Goal: Task Accomplishment & Management: Manage account settings

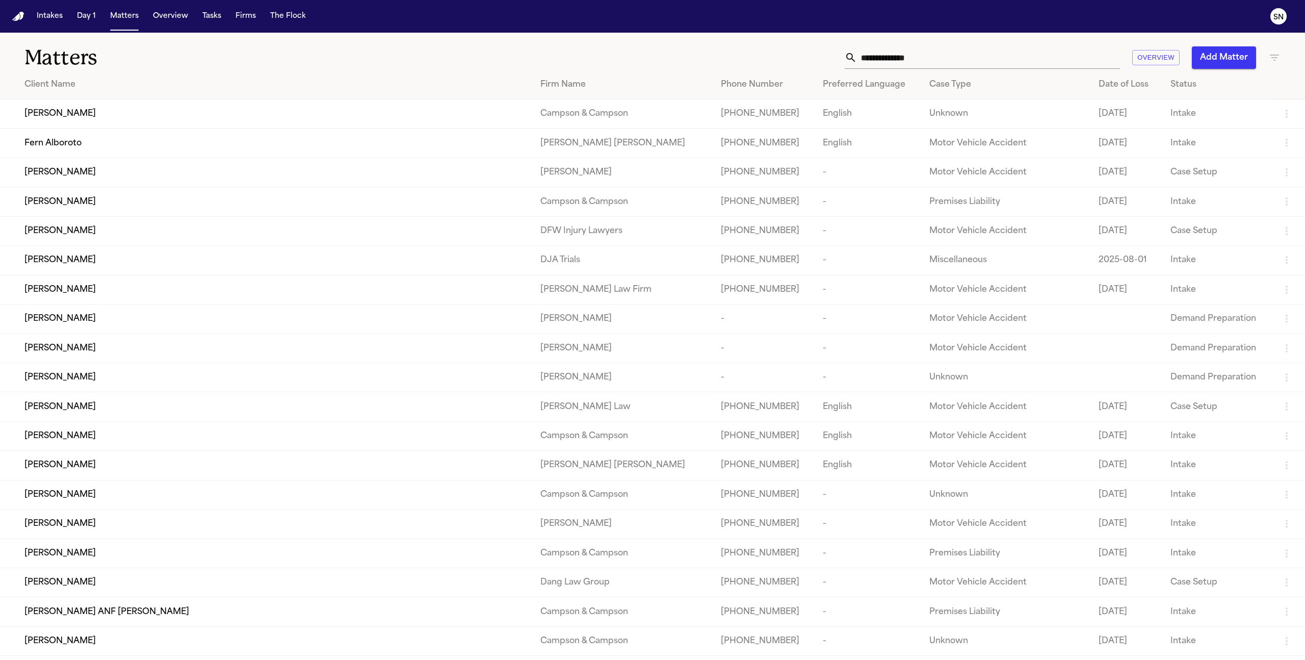
click at [770, 62] on input "text" at bounding box center [988, 57] width 263 height 22
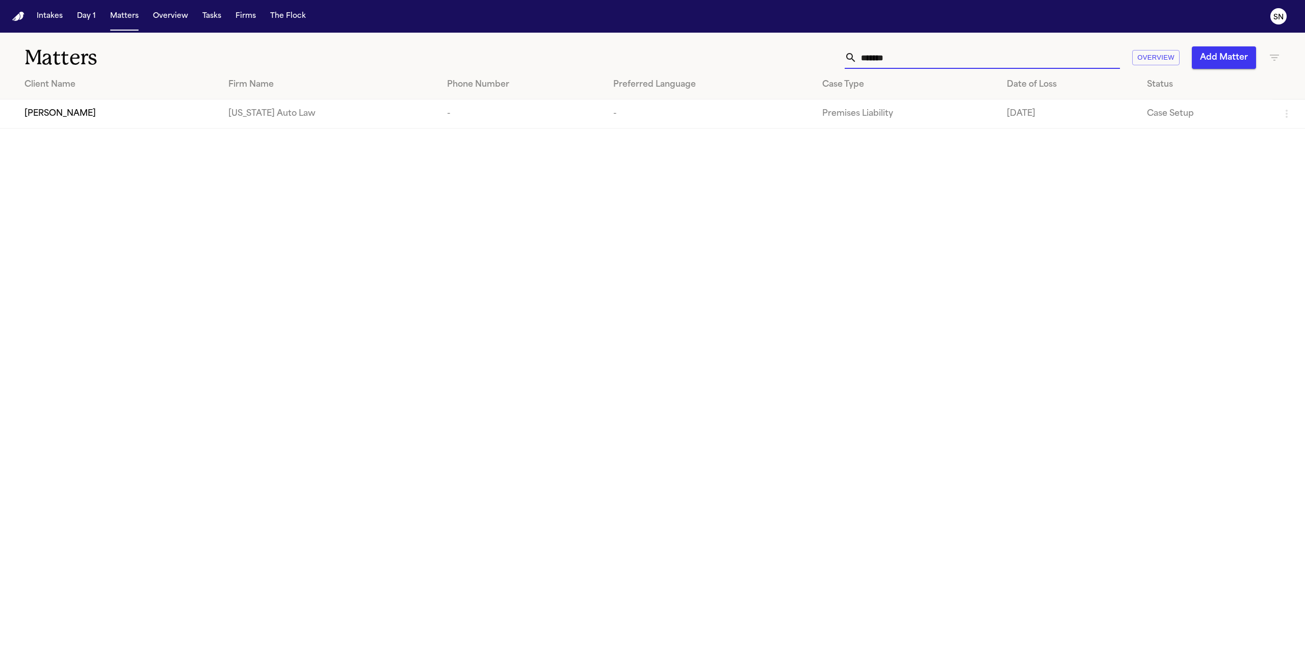
type input "*******"
click at [152, 131] on main "Matters ******* Overview Add Matter Client Name Firm Name Phone Number Preferre…" at bounding box center [652, 346] width 1305 height 627
click at [154, 116] on div "[PERSON_NAME]" at bounding box center [118, 114] width 188 height 12
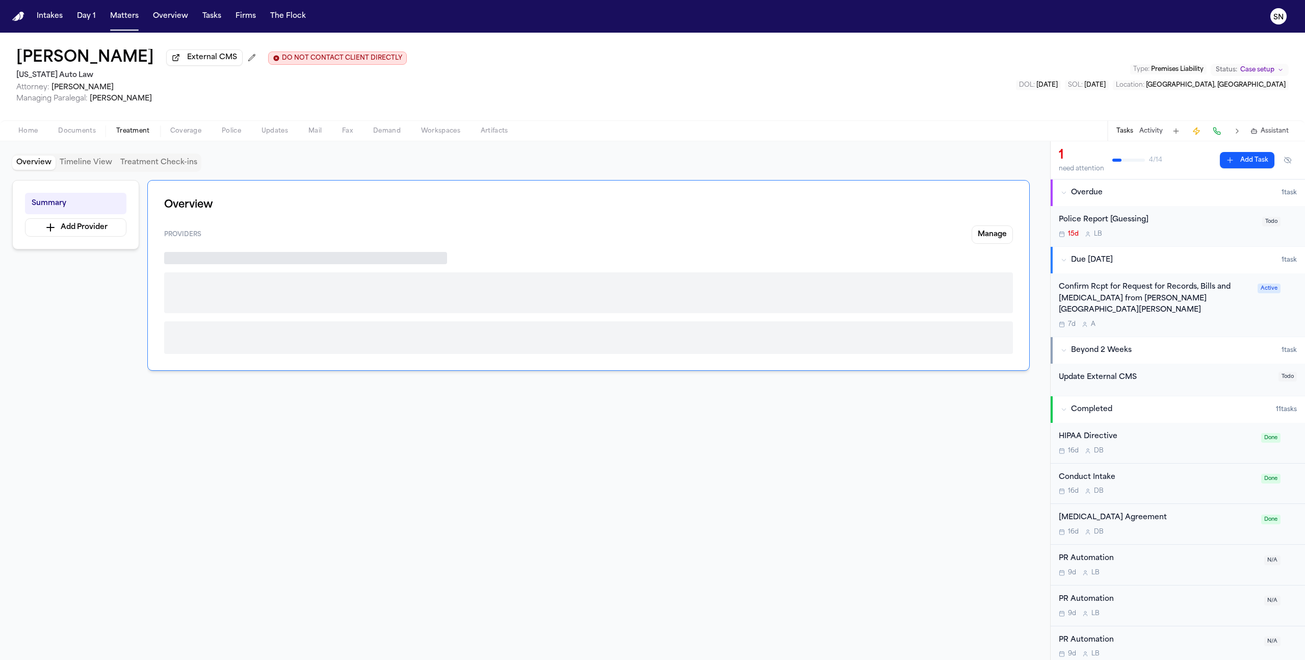
click at [143, 131] on span "Treatment" at bounding box center [133, 131] width 34 height 8
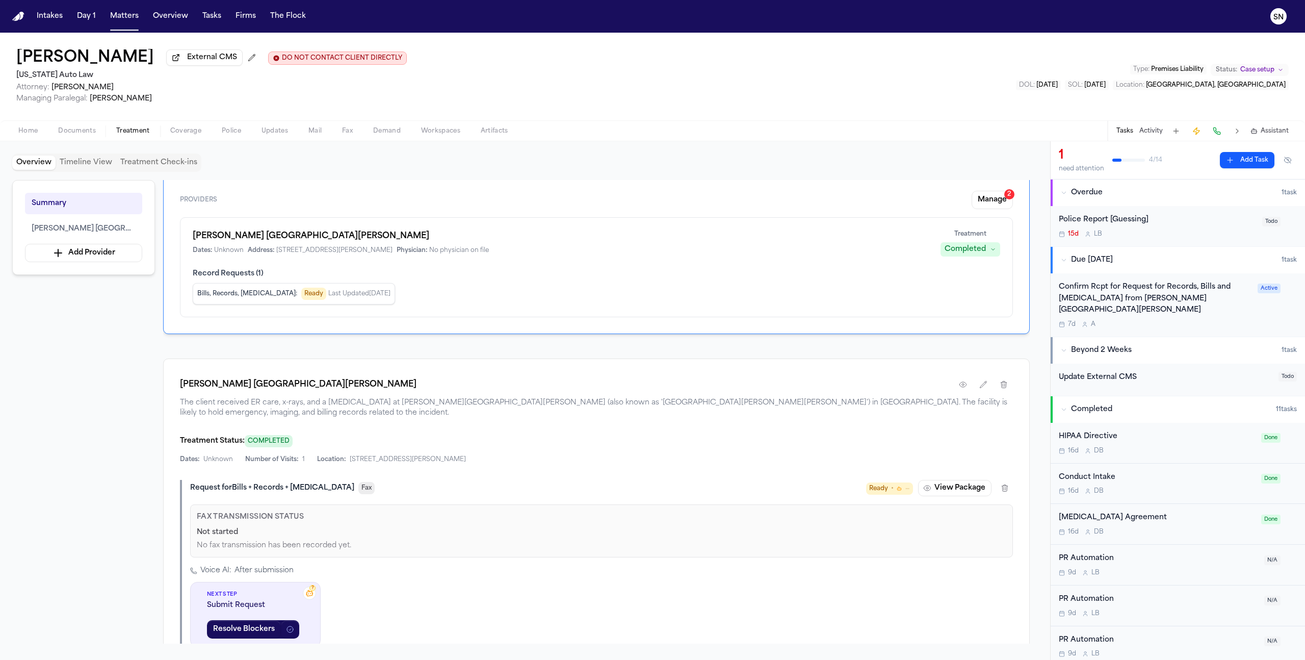
scroll to position [173, 0]
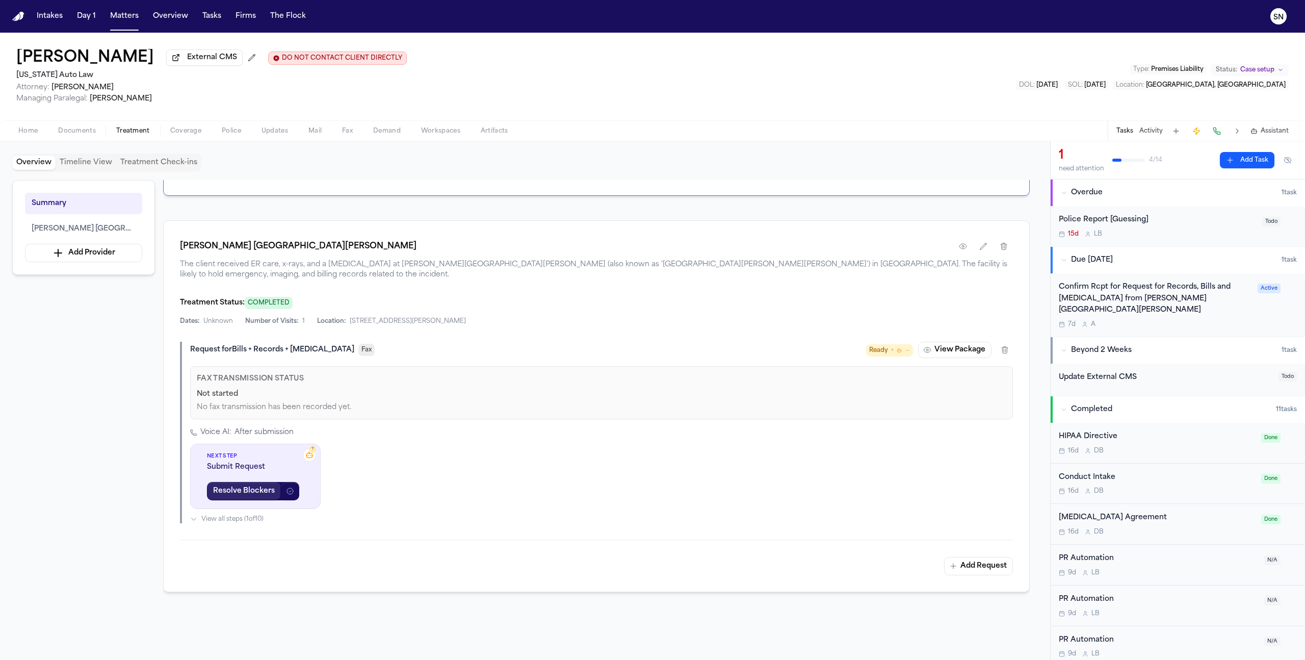
click at [274, 419] on button "Resolve Blockers" at bounding box center [244, 491] width 74 height 18
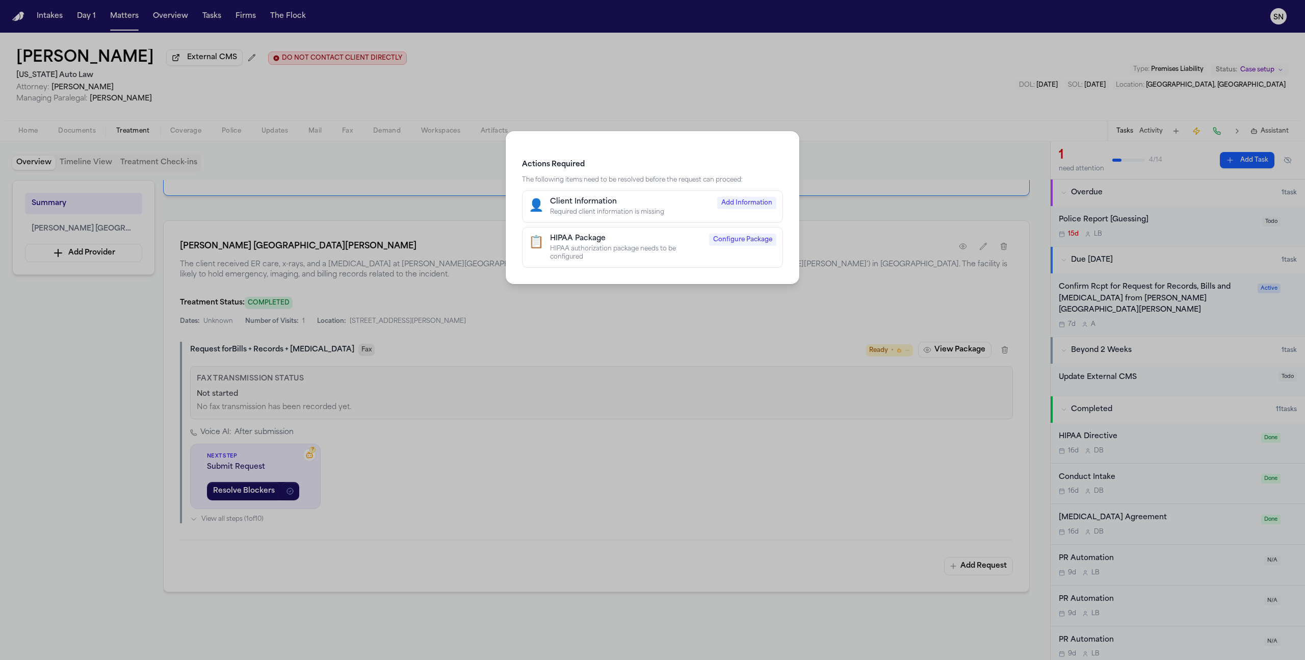
click at [642, 202] on div "Client Information" at bounding box center [630, 202] width 161 height 10
select select "****"
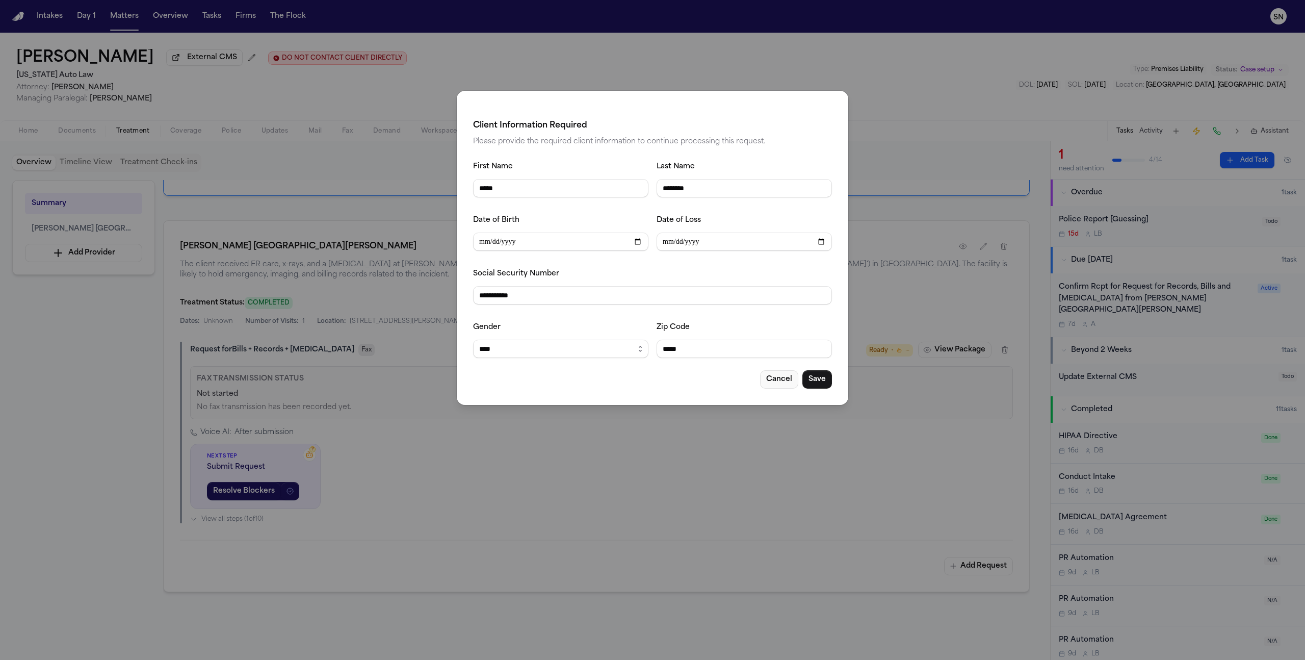
click at [770, 381] on button "Cancel" at bounding box center [779, 379] width 38 height 18
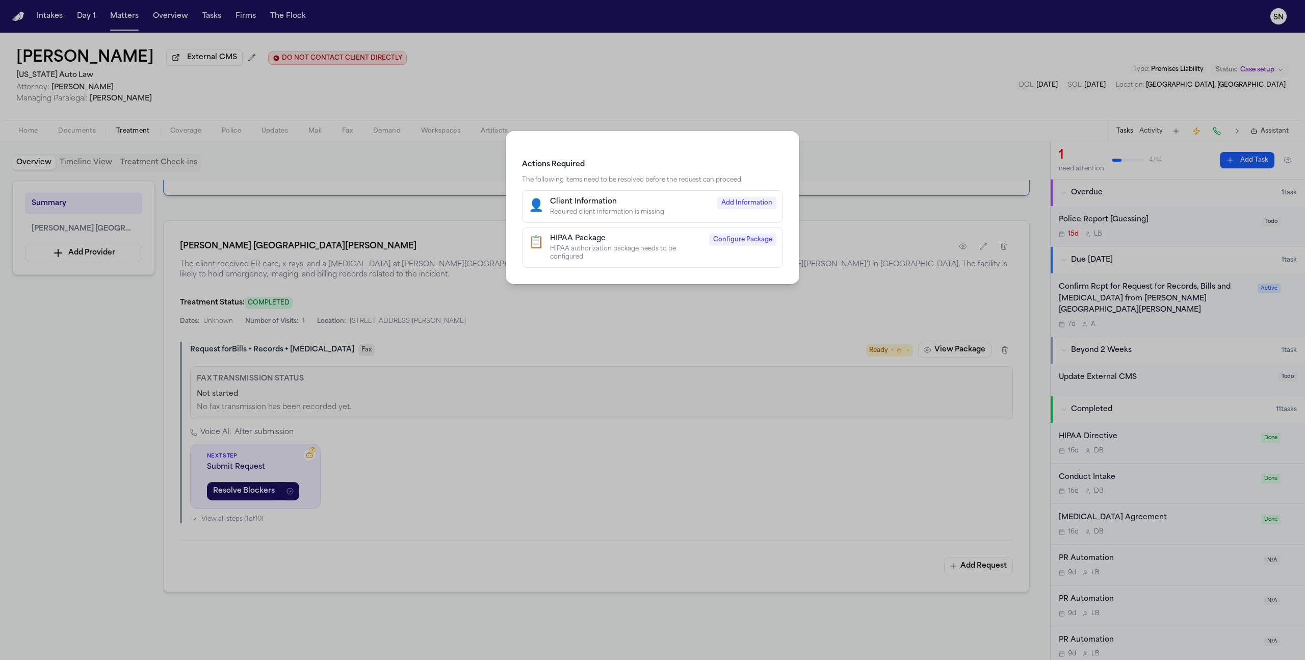
click at [12, 136] on div "Actions Required The following items need to be resolved before the request can…" at bounding box center [652, 330] width 1305 height 660
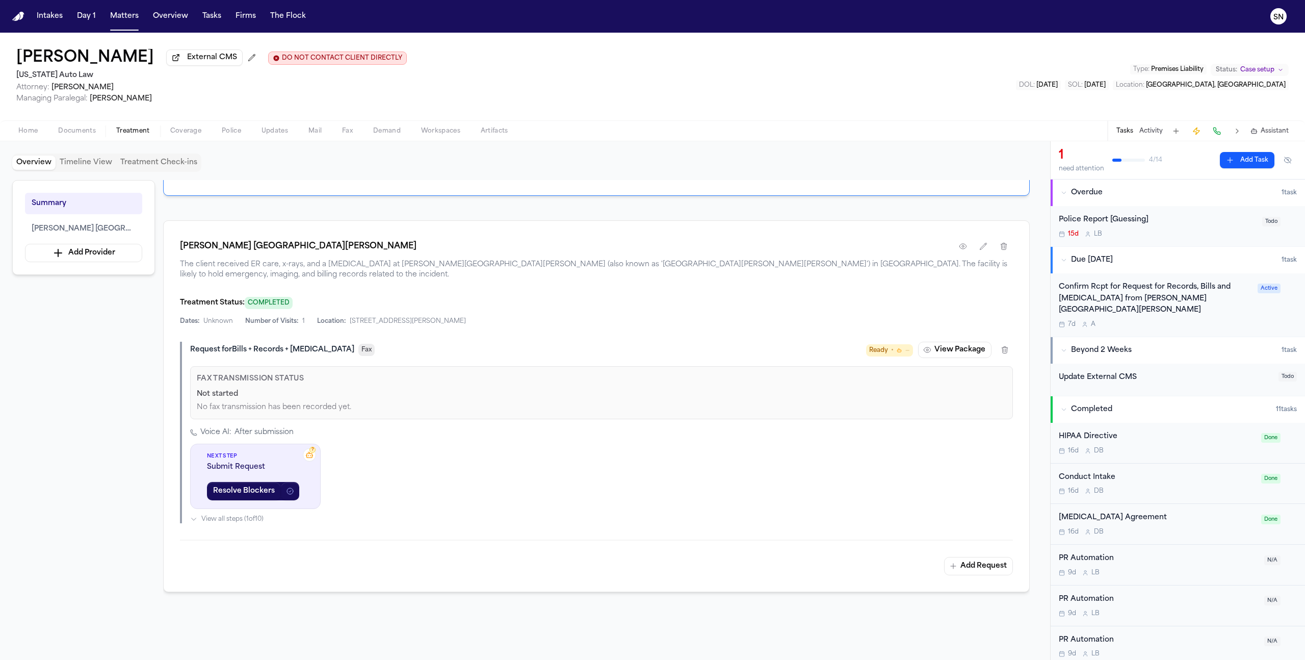
click at [20, 135] on span "Home" at bounding box center [27, 131] width 19 height 8
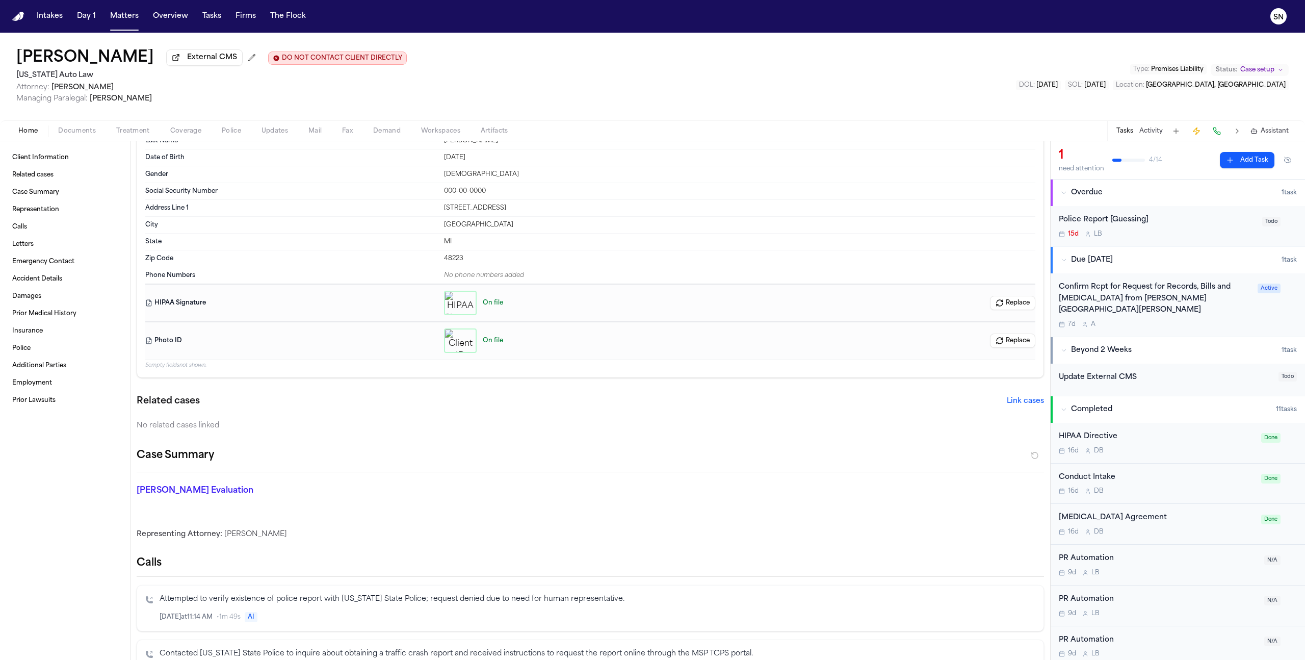
scroll to position [60, 0]
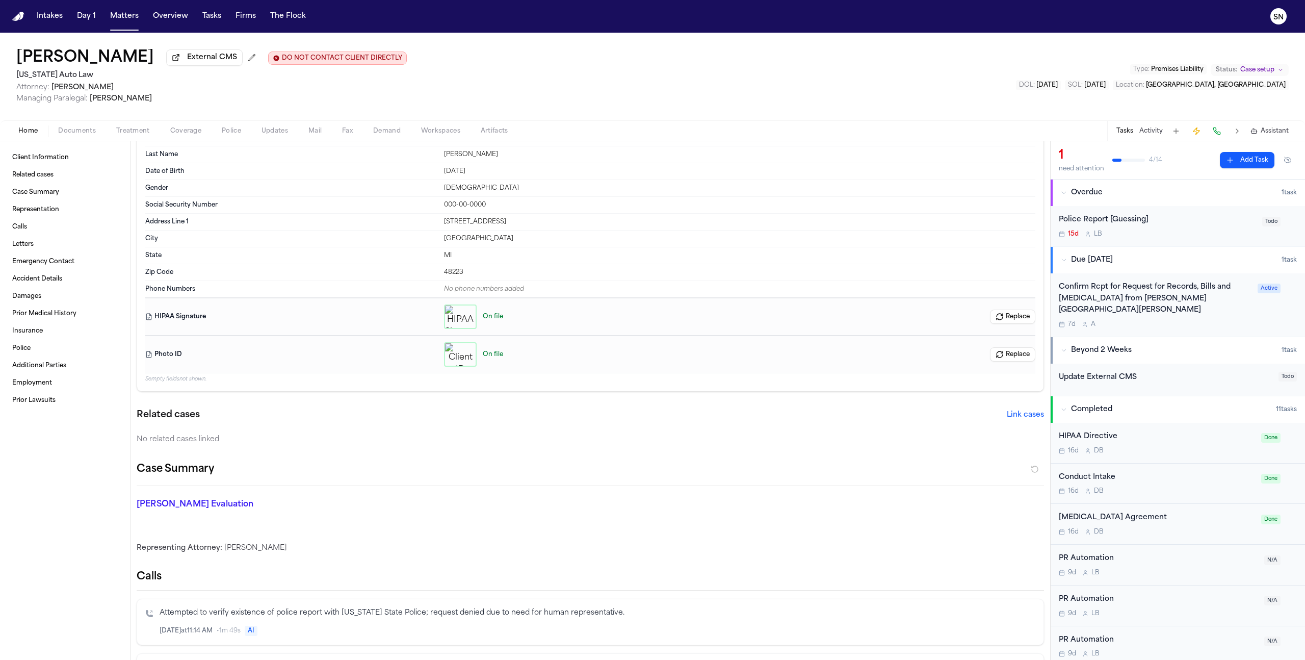
click at [8, 125] on button "Home" at bounding box center [28, 131] width 40 height 12
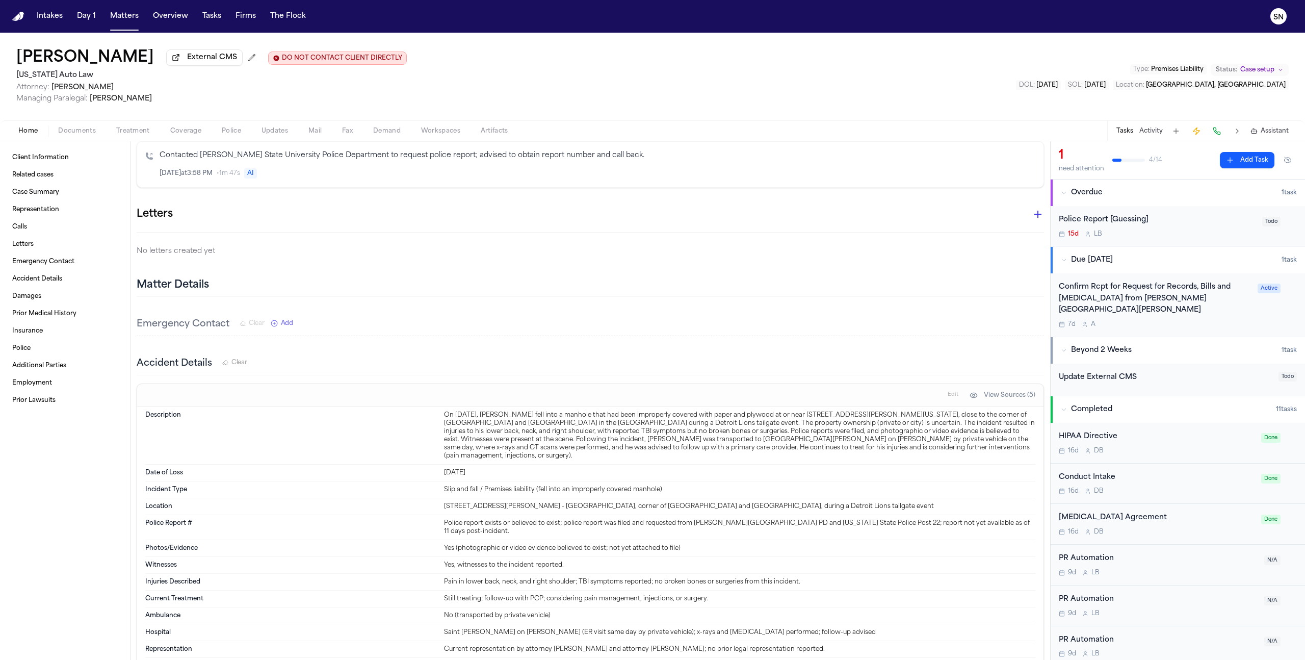
scroll to position [1357, 0]
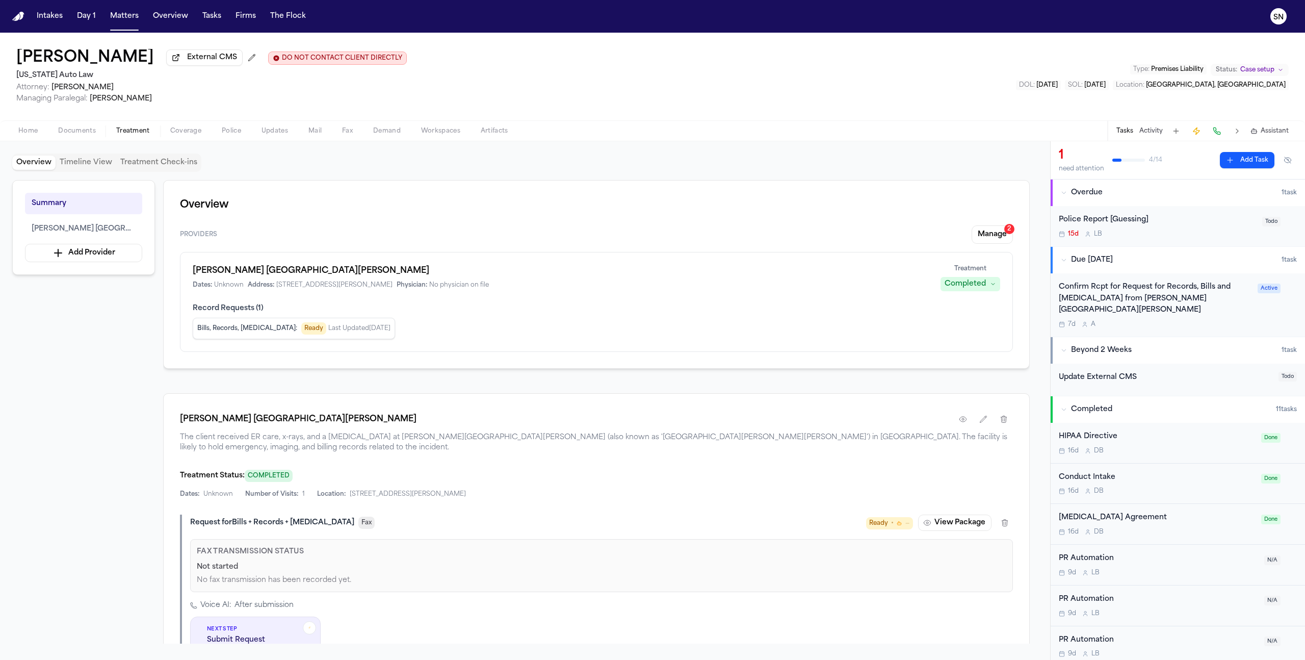
click at [129, 131] on span "Treatment" at bounding box center [133, 131] width 34 height 8
click at [770, 297] on div "Confirm Rcpt for Request for Records, Bills and [MEDICAL_DATA] from [PERSON_NAM…" at bounding box center [1155, 298] width 193 height 35
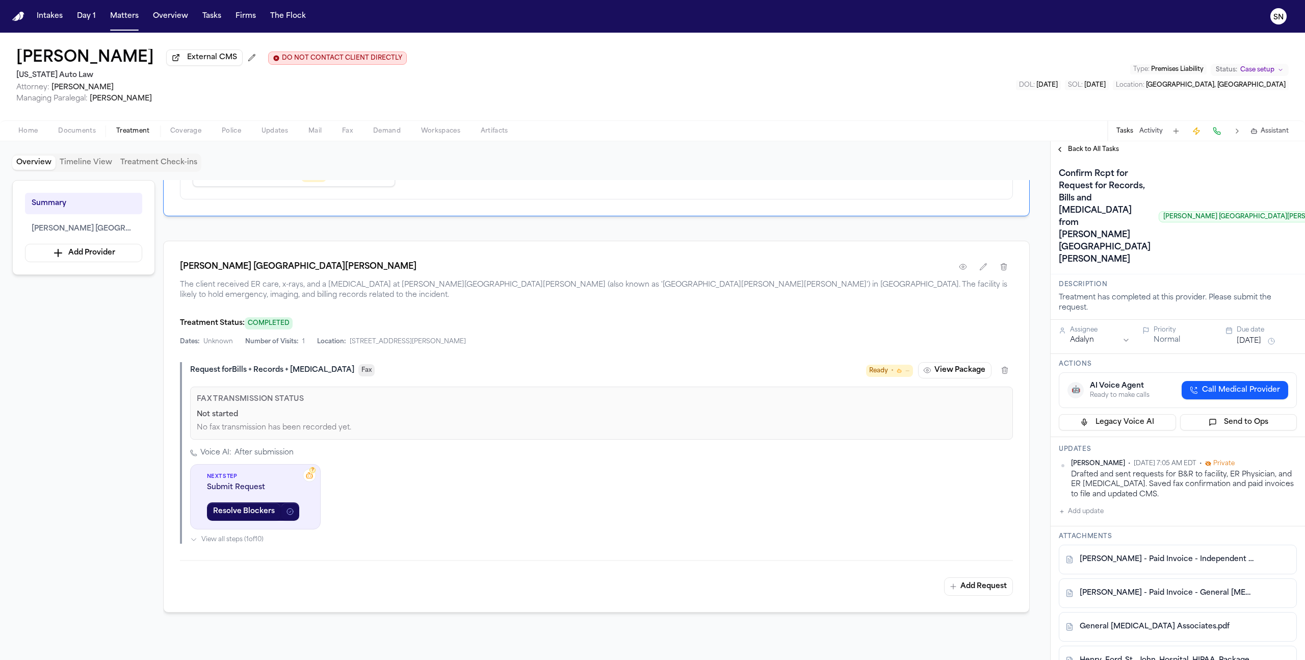
scroll to position [68, 0]
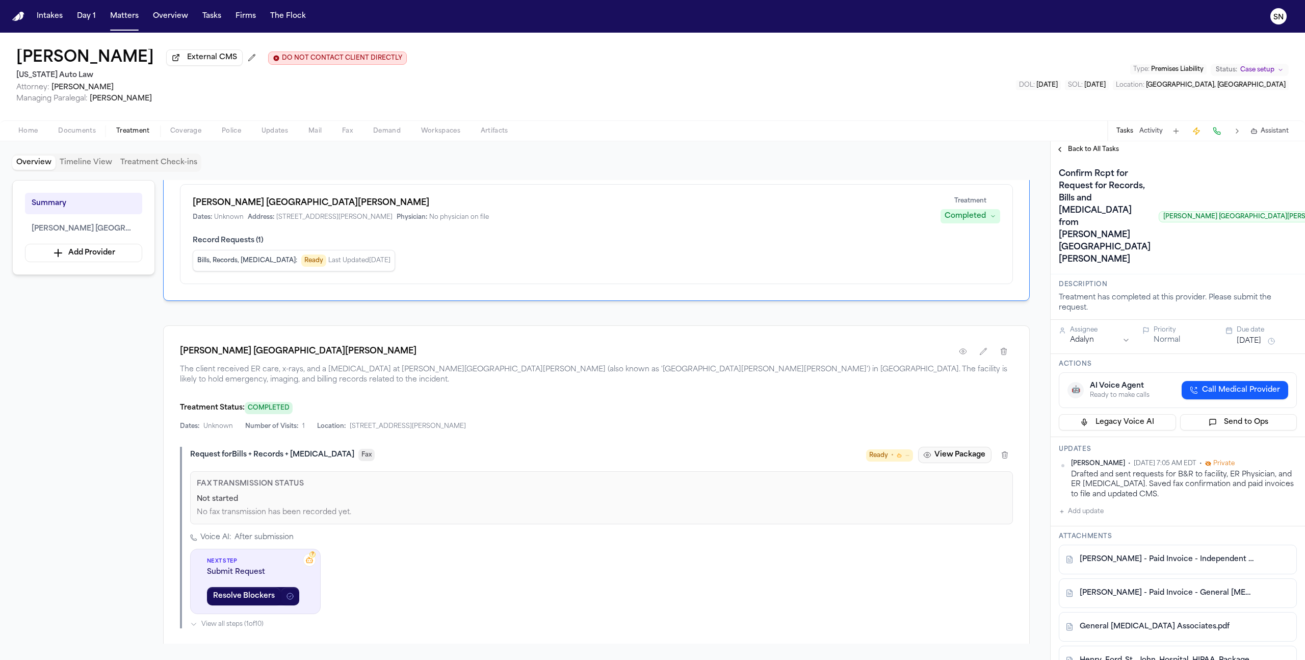
click at [770, 419] on button "View Package" at bounding box center [954, 455] width 73 height 16
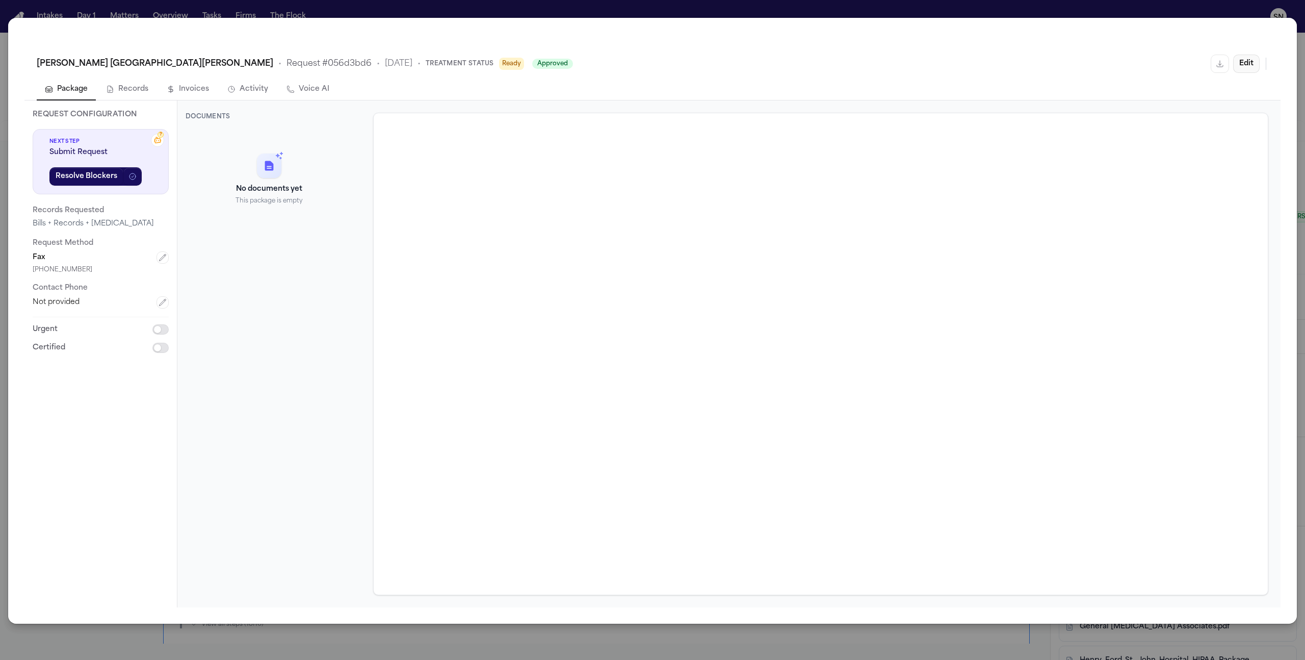
click at [770, 62] on button "Edit" at bounding box center [1246, 64] width 27 height 18
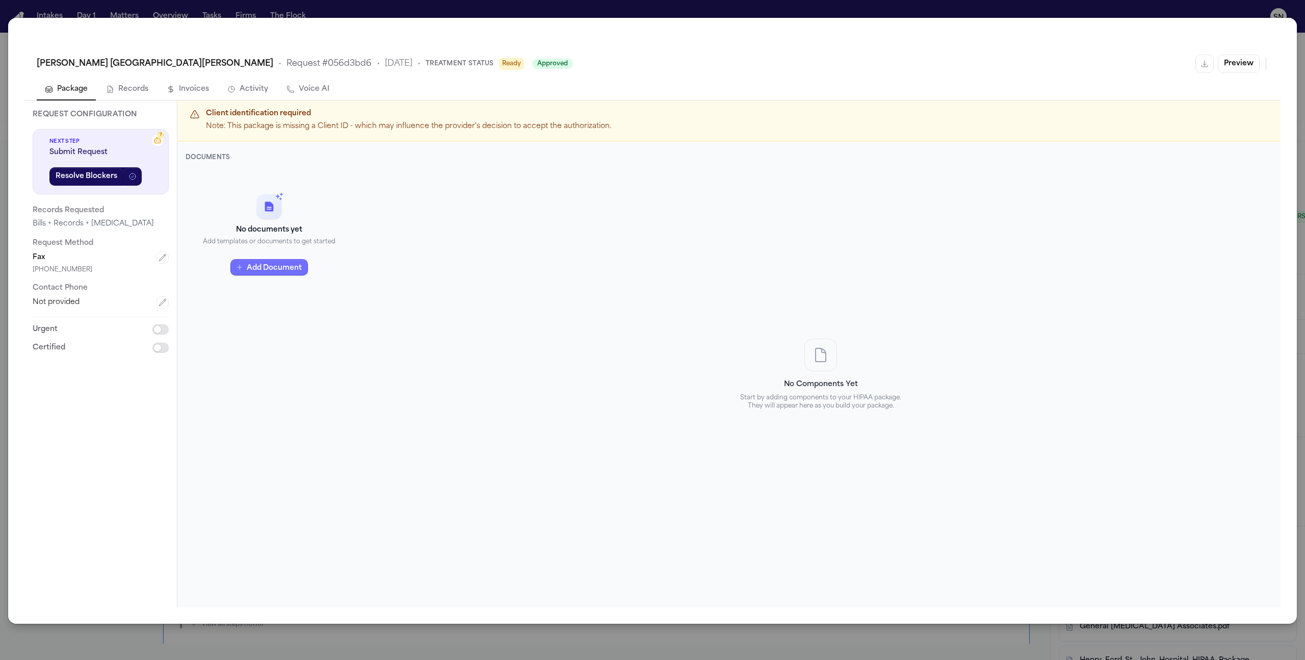
click at [244, 266] on button "Add Document" at bounding box center [269, 267] width 78 height 16
click at [256, 298] on p "Matter Documents" at bounding box center [275, 296] width 108 height 10
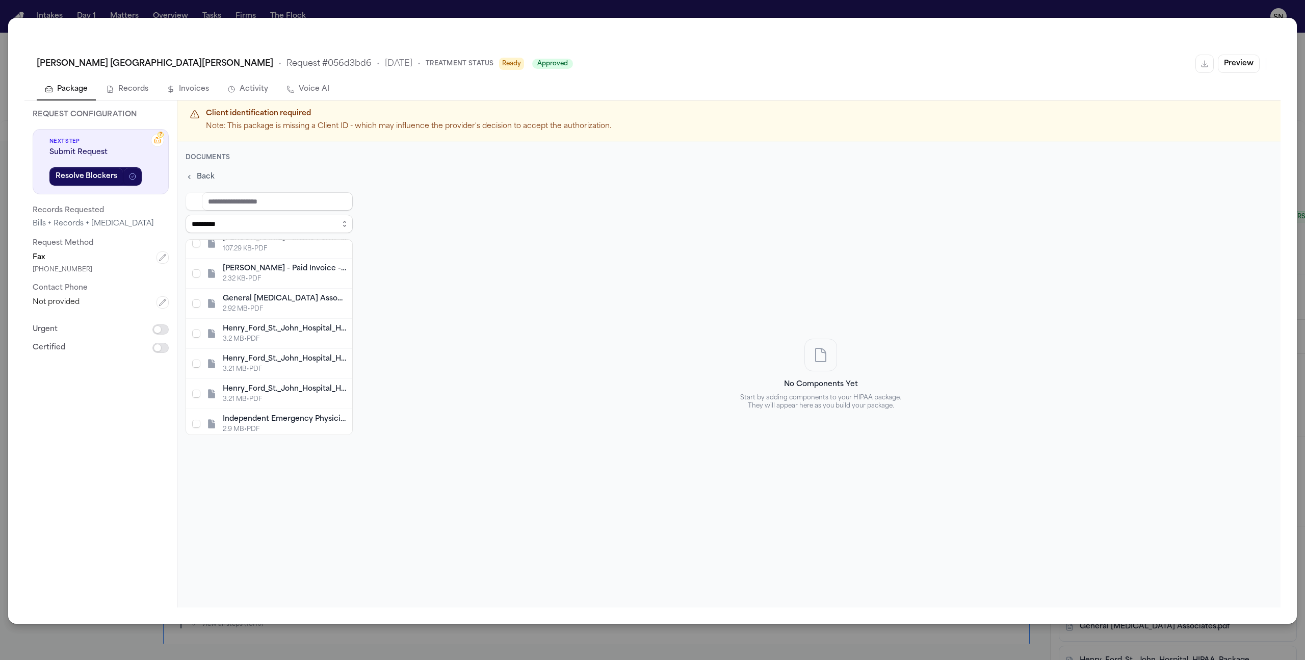
scroll to position [75, 0]
click at [292, 383] on div "Henry_Ford_St._John_Hospital_HIPAA_Package_2025_10_10.pdf" at bounding box center [284, 384] width 123 height 10
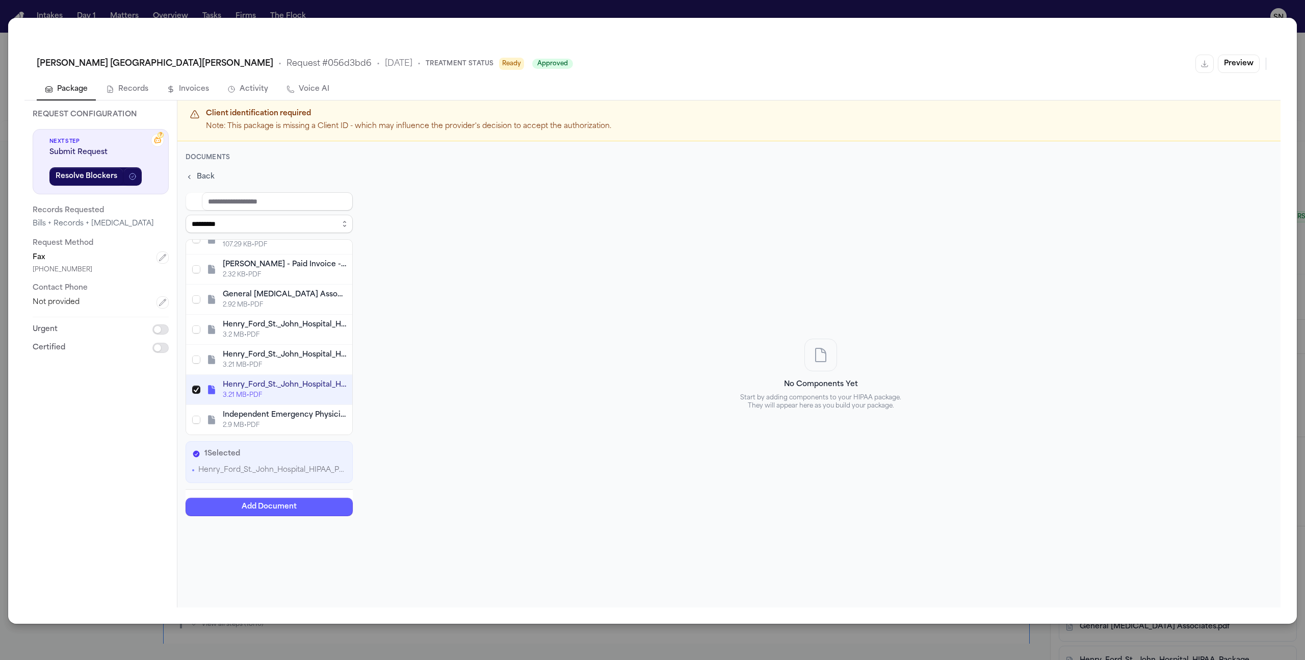
click at [290, 356] on div "Henry_Ford_St._John_Hospital_HIPAA_Package_2025_10_10 (1).pdf" at bounding box center [284, 354] width 123 height 10
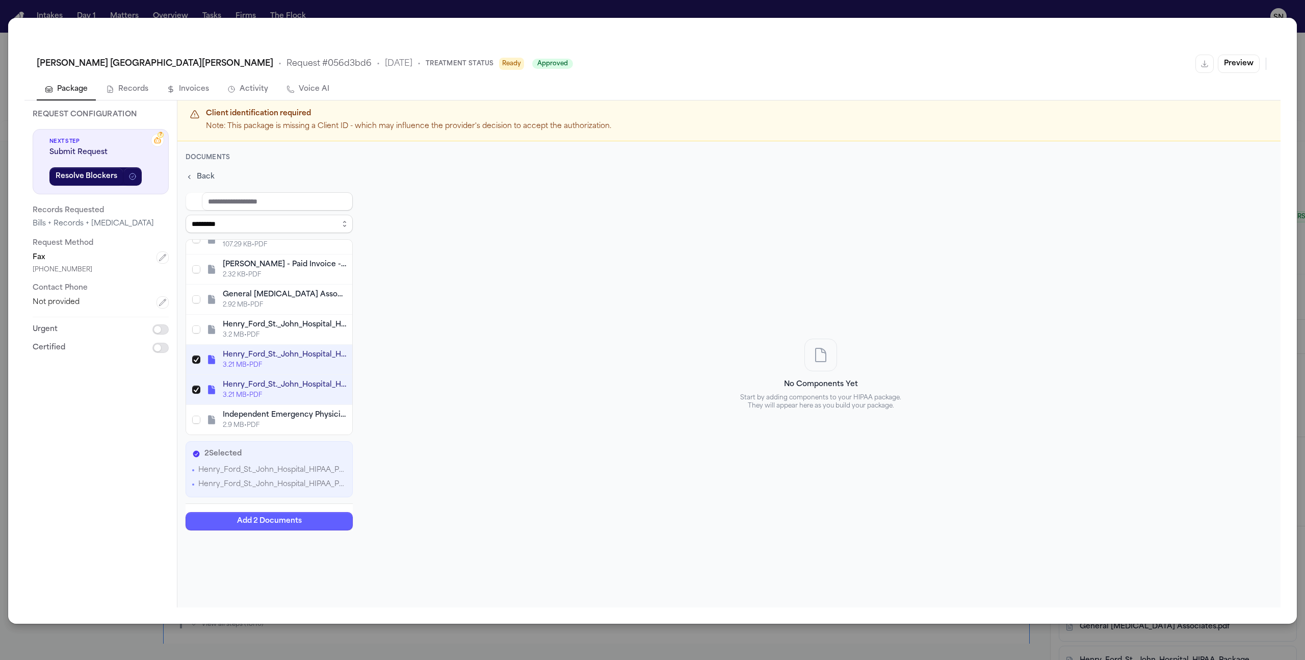
click at [293, 336] on div "3.2 MB • PDF" at bounding box center [284, 334] width 123 height 8
click at [290, 358] on div "Henry_Ford_St._John_Hospital_HIPAA_Package_2025_10_10 (1).pdf" at bounding box center [284, 354] width 123 height 10
click at [291, 339] on div "Henry_Ford_St._John_Hospital_HIPAA_Package_2025_10_10 3.2 MB • PDF" at bounding box center [269, 329] width 166 height 30
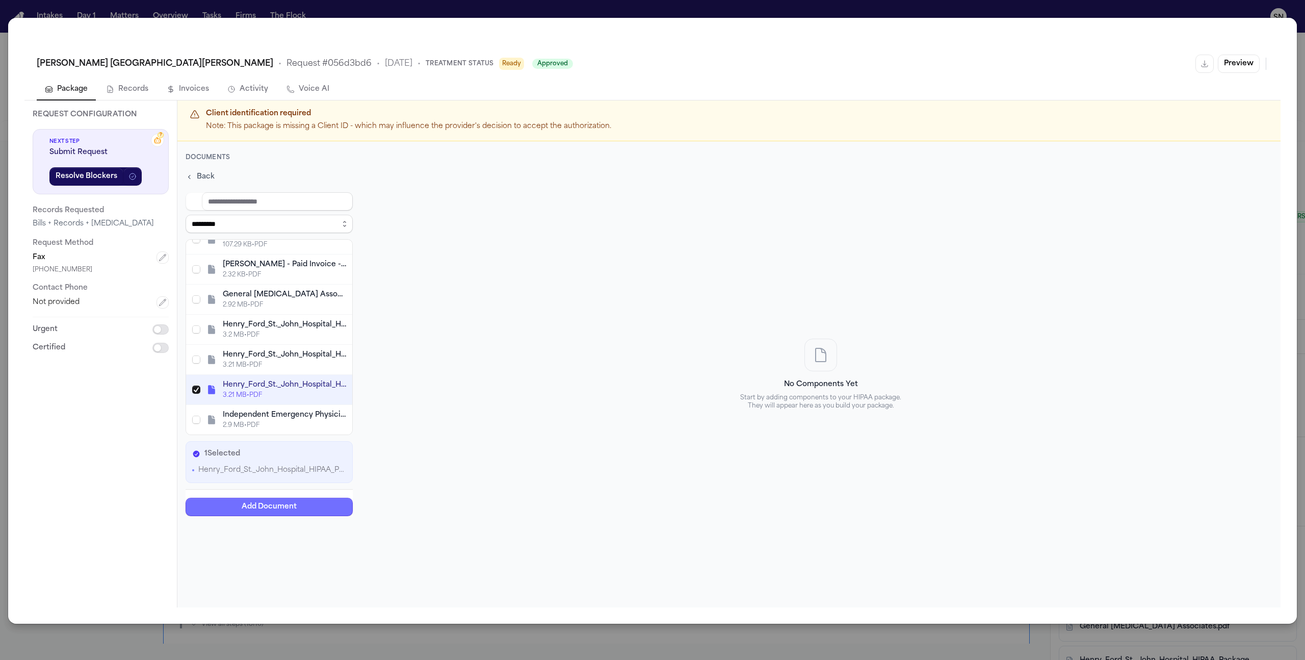
click at [301, 419] on button "Add Document" at bounding box center [269, 506] width 167 height 18
click at [314, 419] on button "Add Document" at bounding box center [269, 506] width 167 height 18
click at [346, 419] on button "Add Document" at bounding box center [269, 506] width 167 height 18
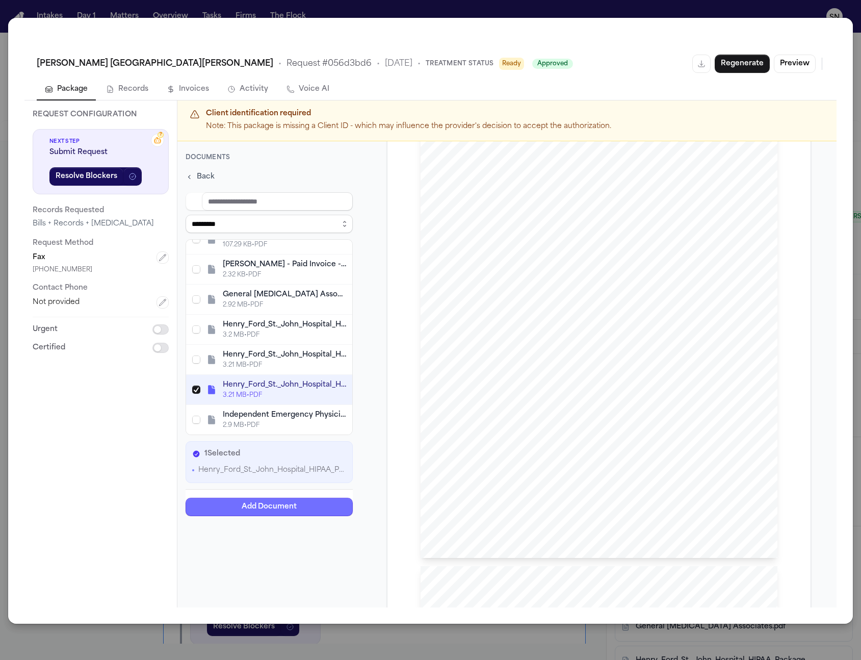
click at [313, 419] on button "Add Document" at bounding box center [269, 506] width 167 height 18
click at [770, 5] on div "**********" at bounding box center [430, 330] width 861 height 660
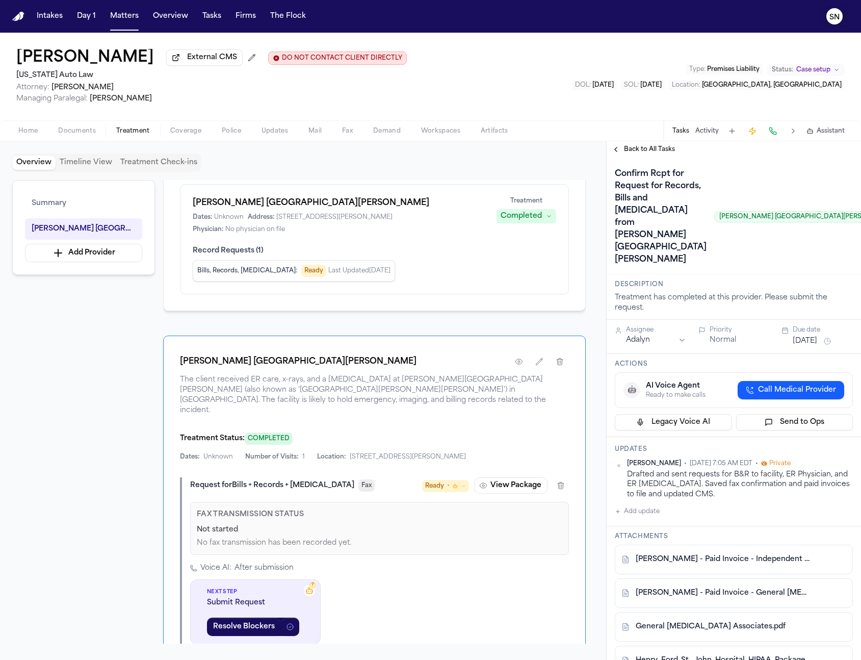
click at [770, 9] on button "SN" at bounding box center [834, 16] width 29 height 22
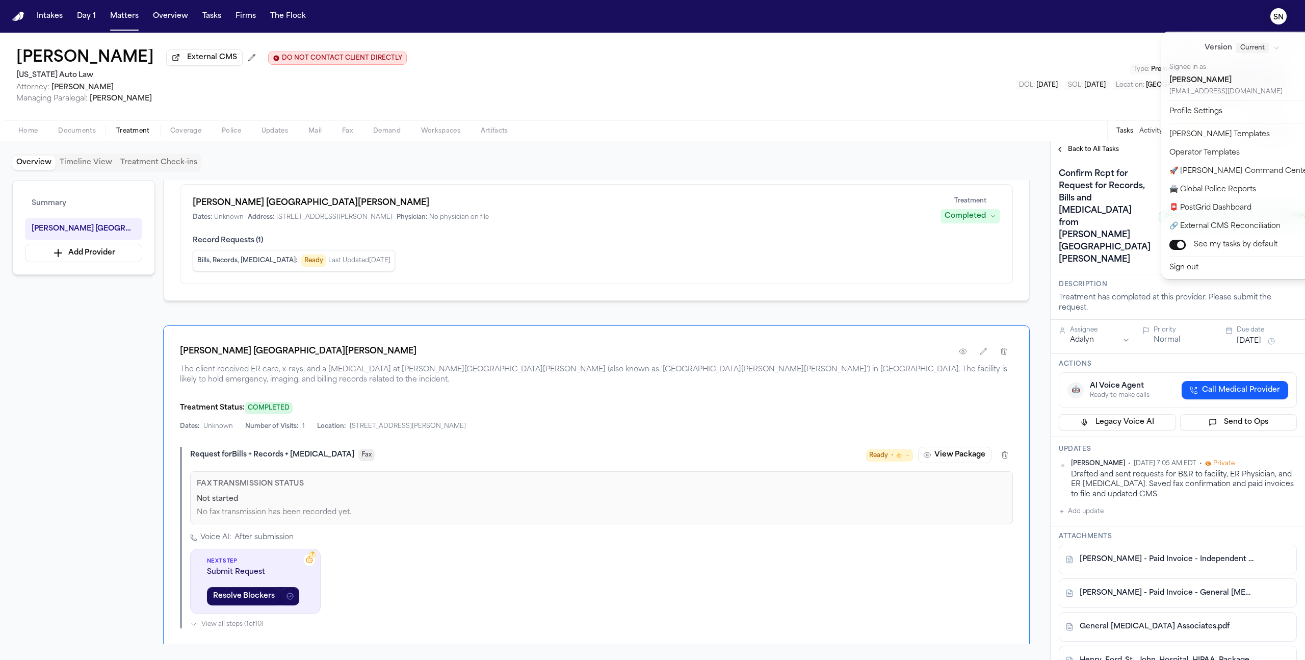
click at [622, 313] on div "Intakes Day 1 Matters Overview Tasks Firms The Flock SN [PERSON_NAME] External …" at bounding box center [652, 330] width 1305 height 660
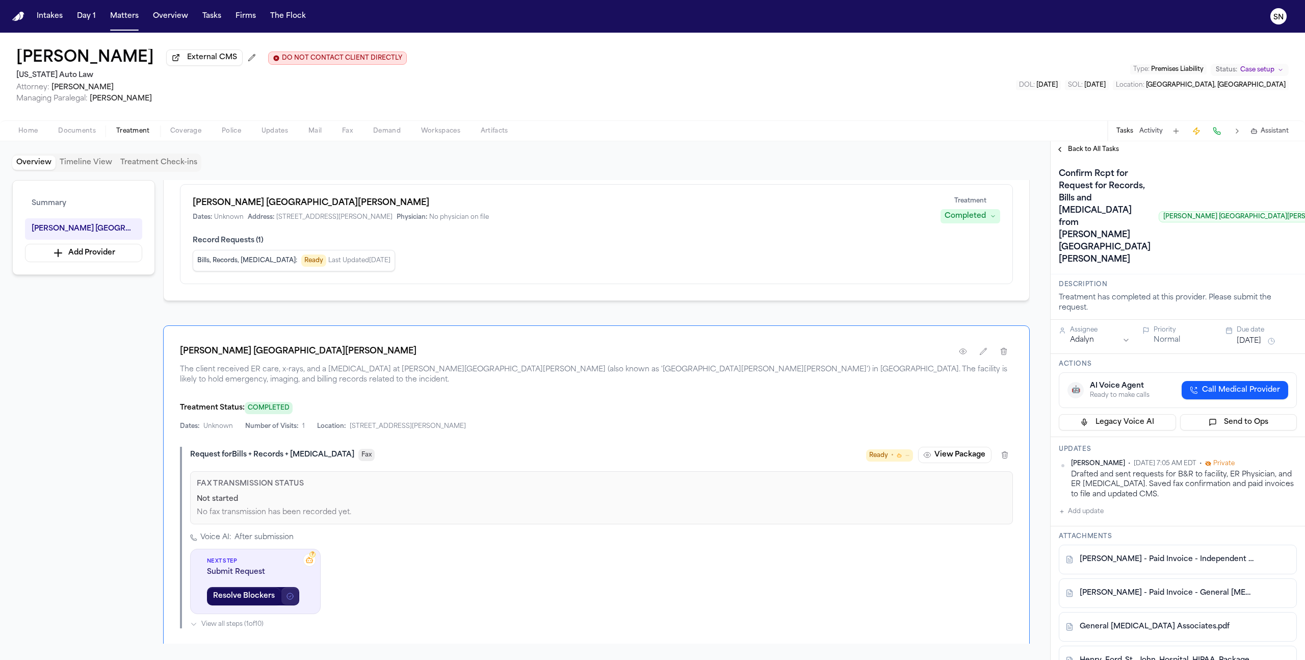
click at [281, 419] on button "button" at bounding box center [290, 596] width 18 height 18
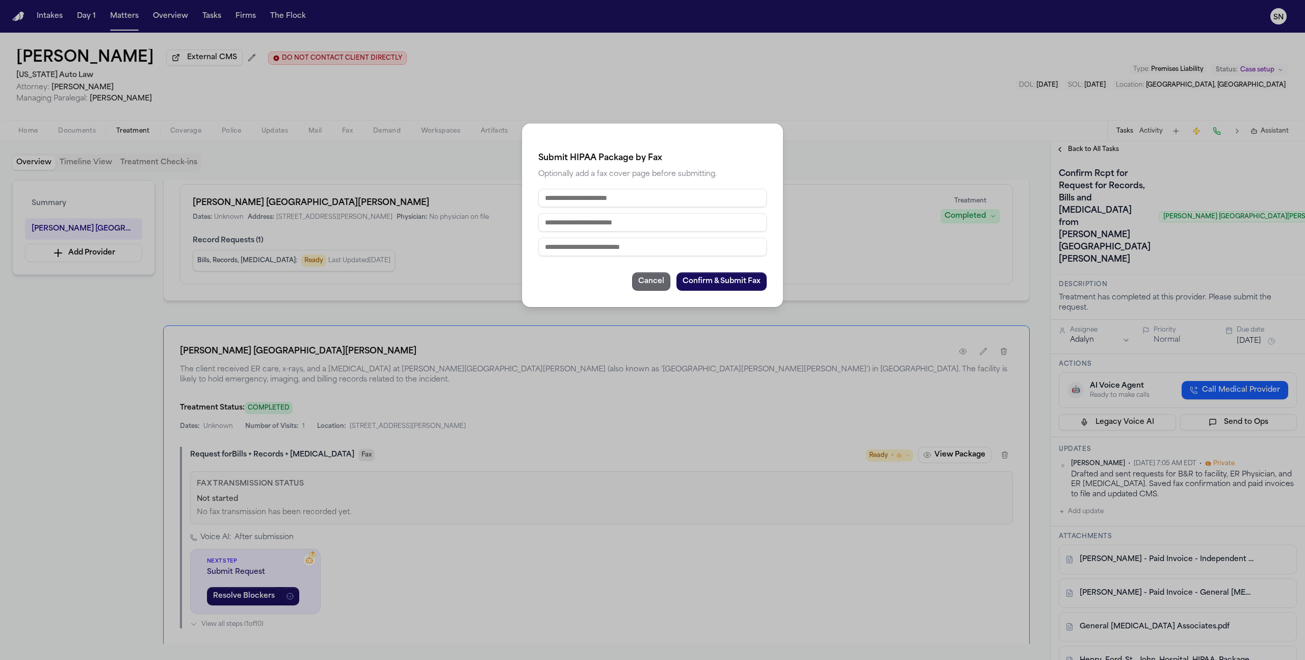
click at [637, 281] on button "Cancel" at bounding box center [651, 281] width 38 height 18
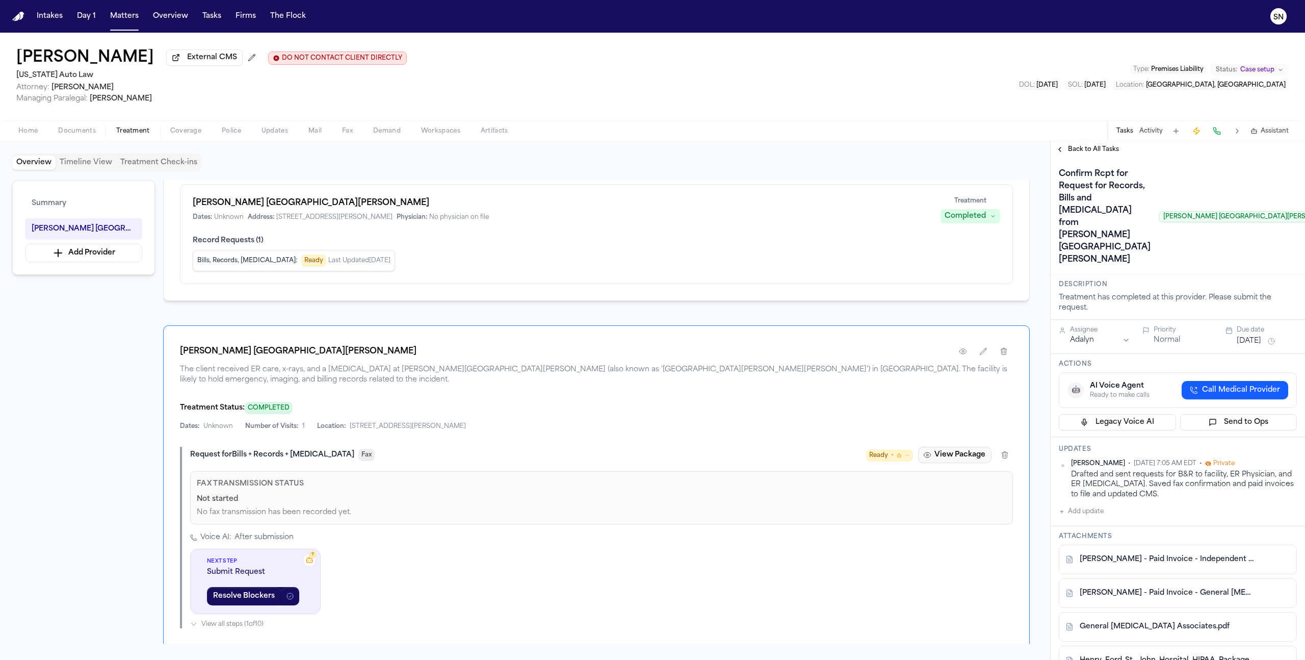
click at [770, 419] on button "View Package" at bounding box center [954, 455] width 73 height 16
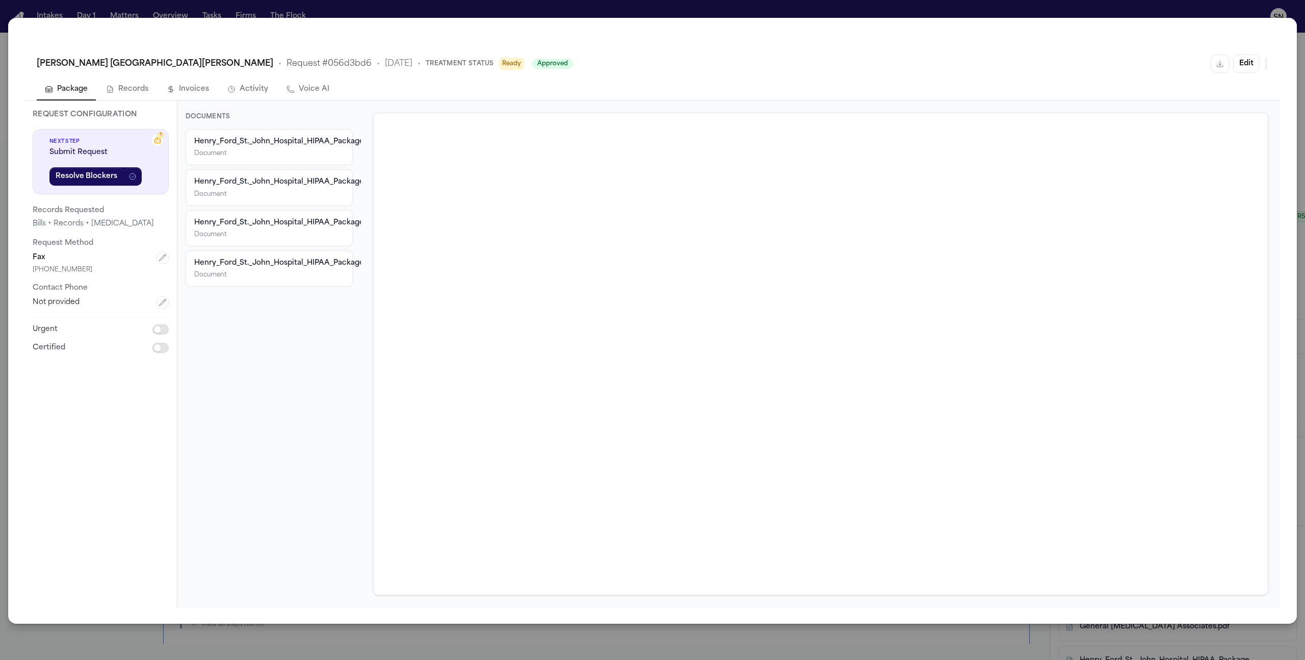
click at [285, 257] on div "Henry_Ford_St._John_Hospital_HIPAA_Package_2025_10_10.pdf" at bounding box center [269, 262] width 150 height 10
click at [728, 8] on div "[PERSON_NAME] [GEOGRAPHIC_DATA][PERSON_NAME] • Request # 056d3bd6 • [DATE] • Tr…" at bounding box center [652, 330] width 1305 height 660
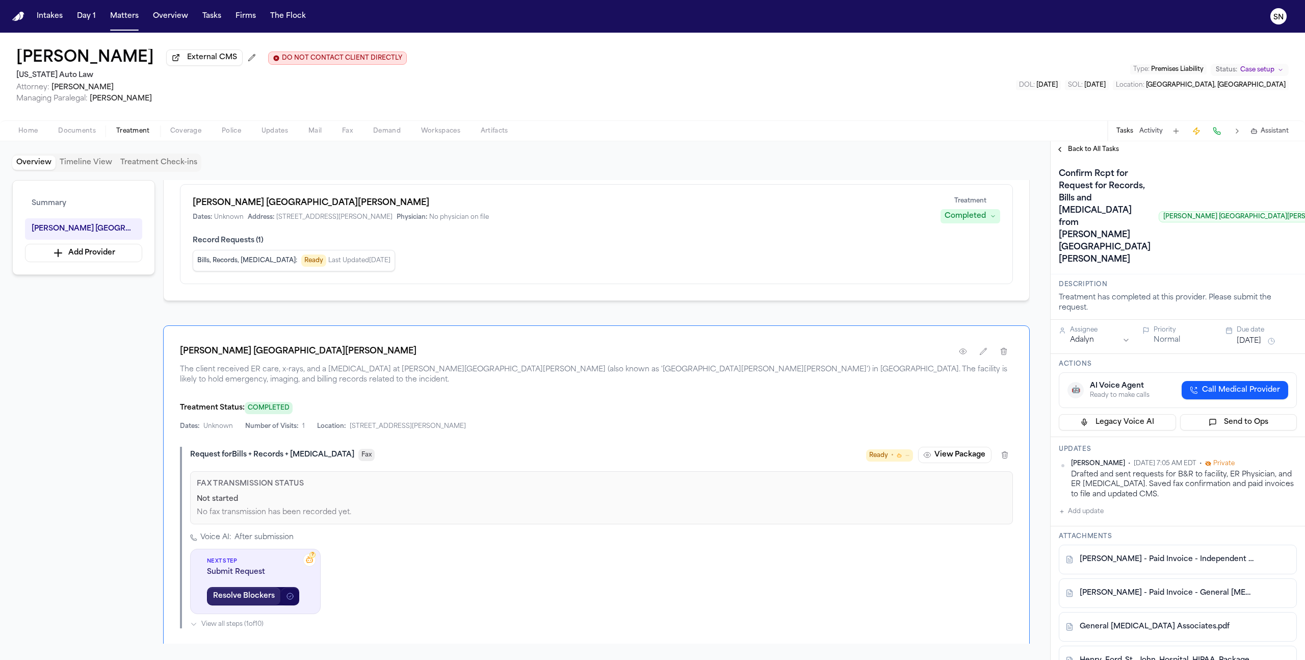
click at [257, 419] on button "Resolve Blockers" at bounding box center [244, 596] width 74 height 18
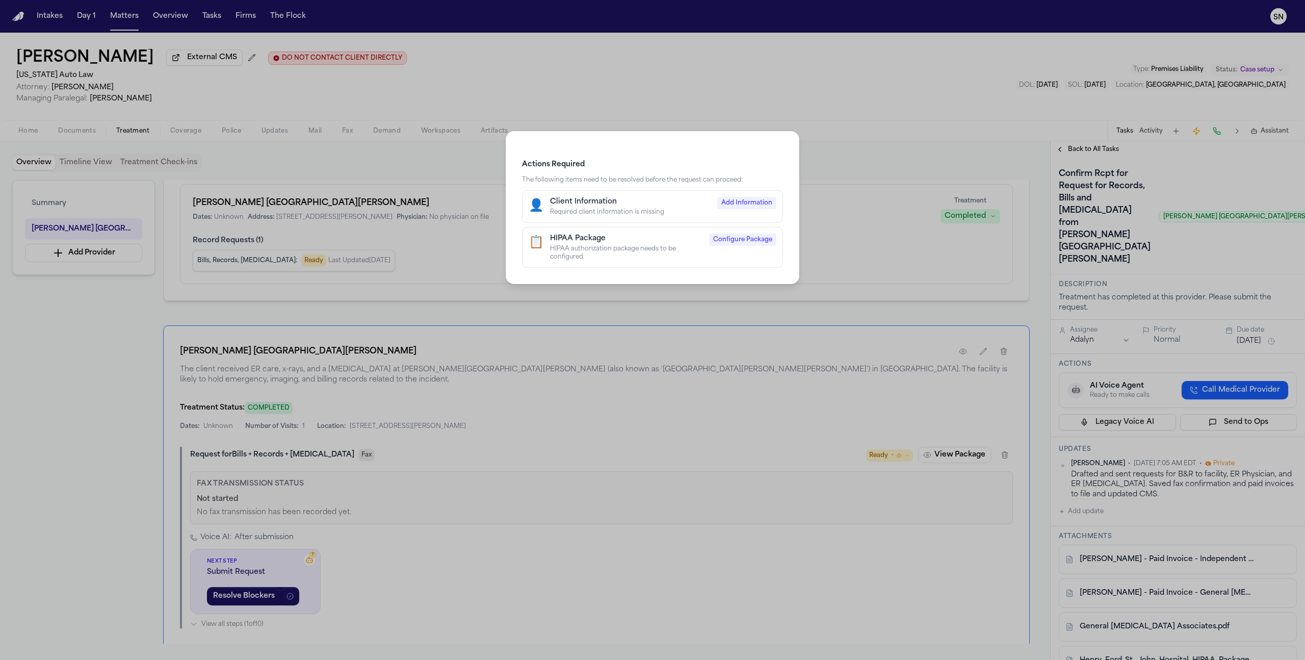
click at [609, 197] on div "Client Information" at bounding box center [630, 202] width 161 height 10
select select "****"
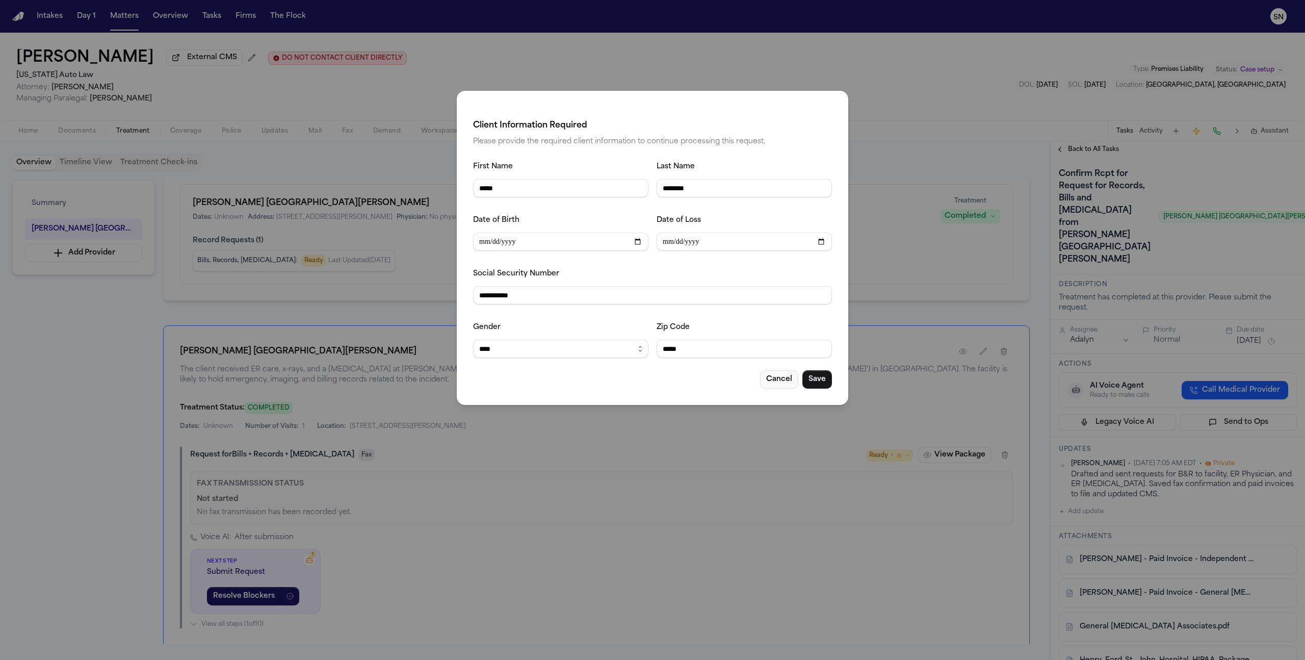
click at [770, 380] on button "Cancel" at bounding box center [779, 379] width 38 height 18
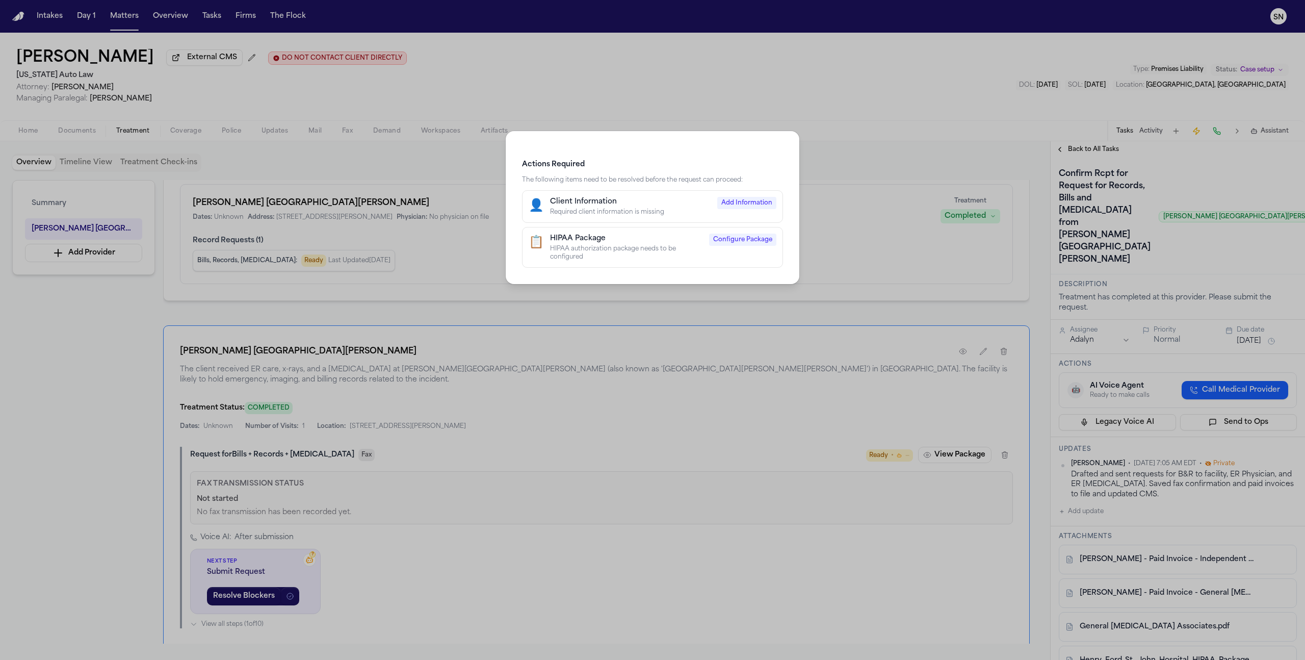
click at [626, 246] on div "HIPAA authorization package needs to be configured" at bounding box center [626, 253] width 153 height 16
click at [770, 243] on span "Configure Package" at bounding box center [742, 240] width 67 height 12
click at [747, 419] on div "Actions Required The following items need to be resolved before the request can…" at bounding box center [652, 330] width 1305 height 660
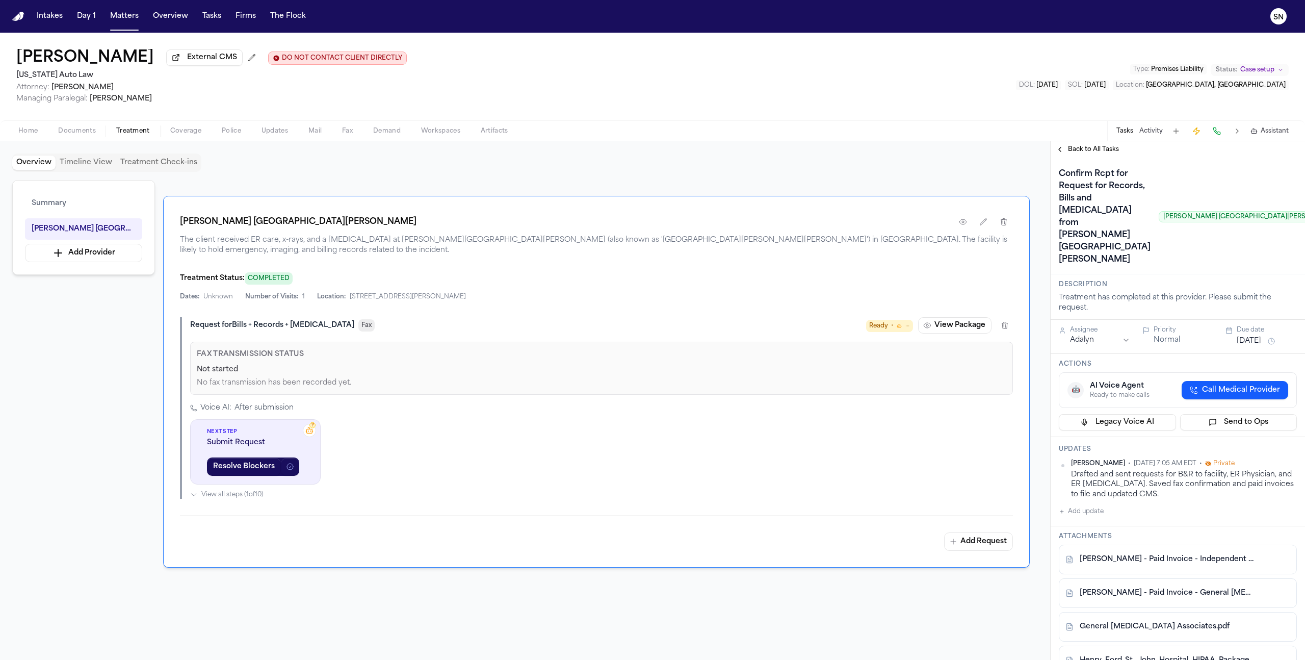
scroll to position [269, 0]
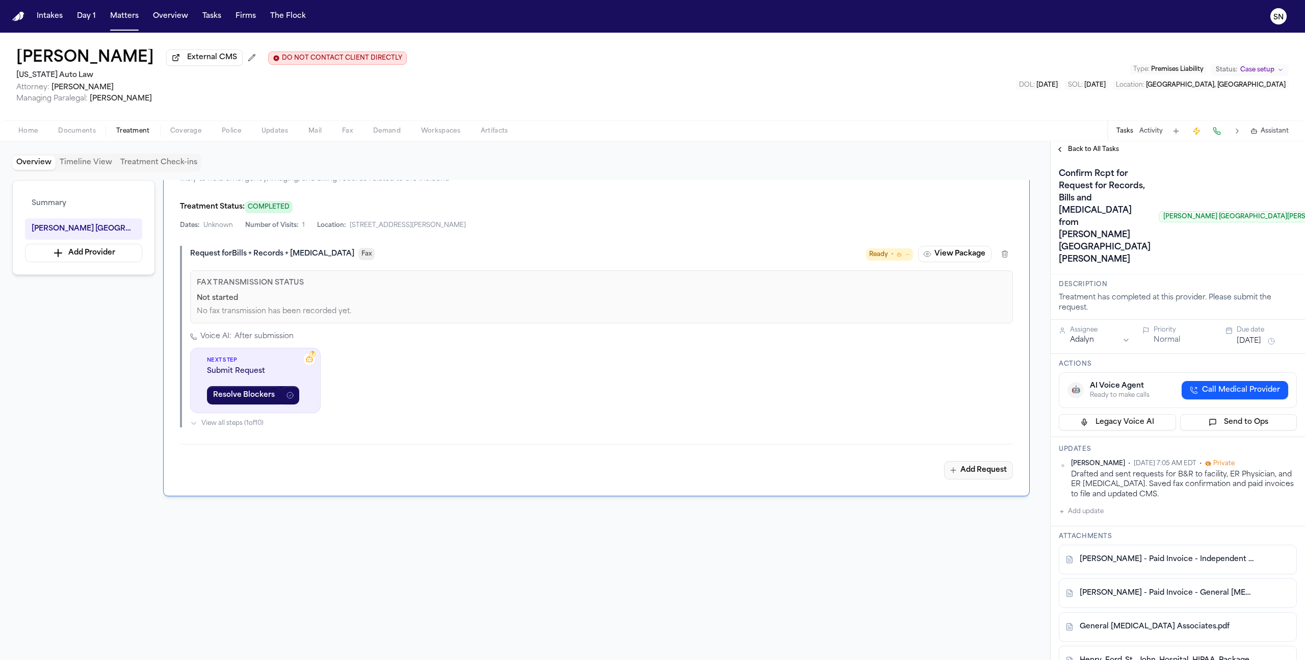
click at [770, 419] on button "Add Request" at bounding box center [978, 470] width 69 height 18
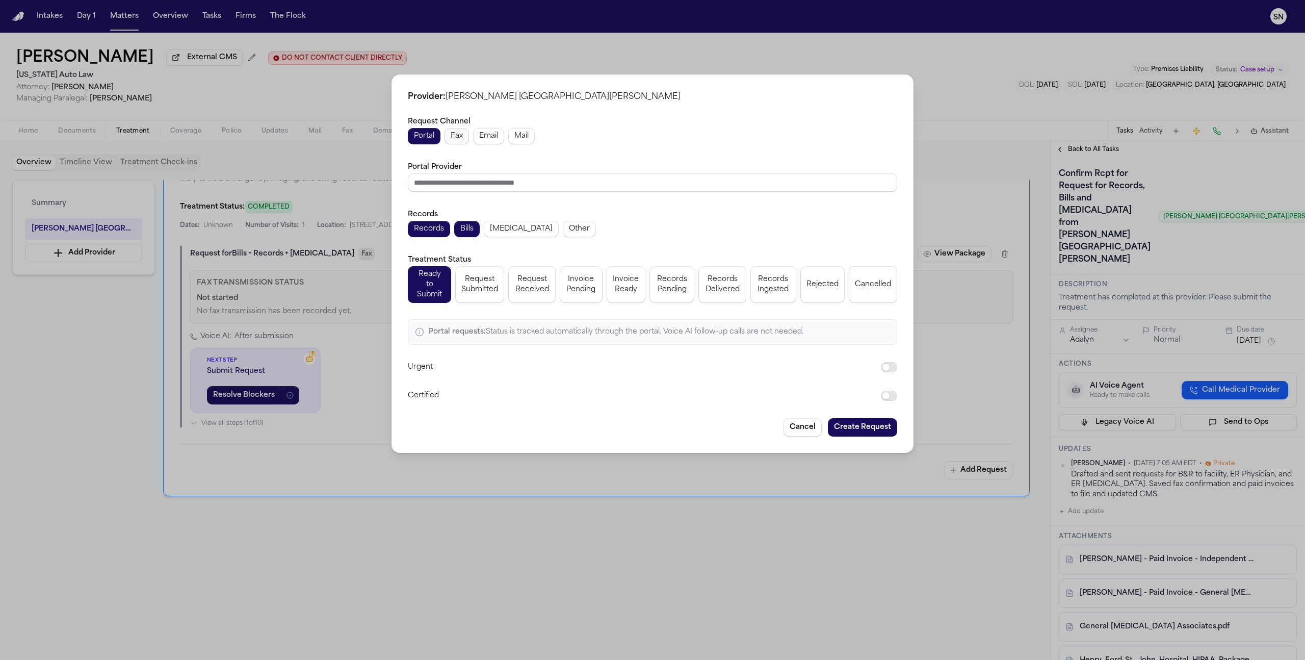
click at [462, 138] on span "Fax" at bounding box center [457, 136] width 12 height 10
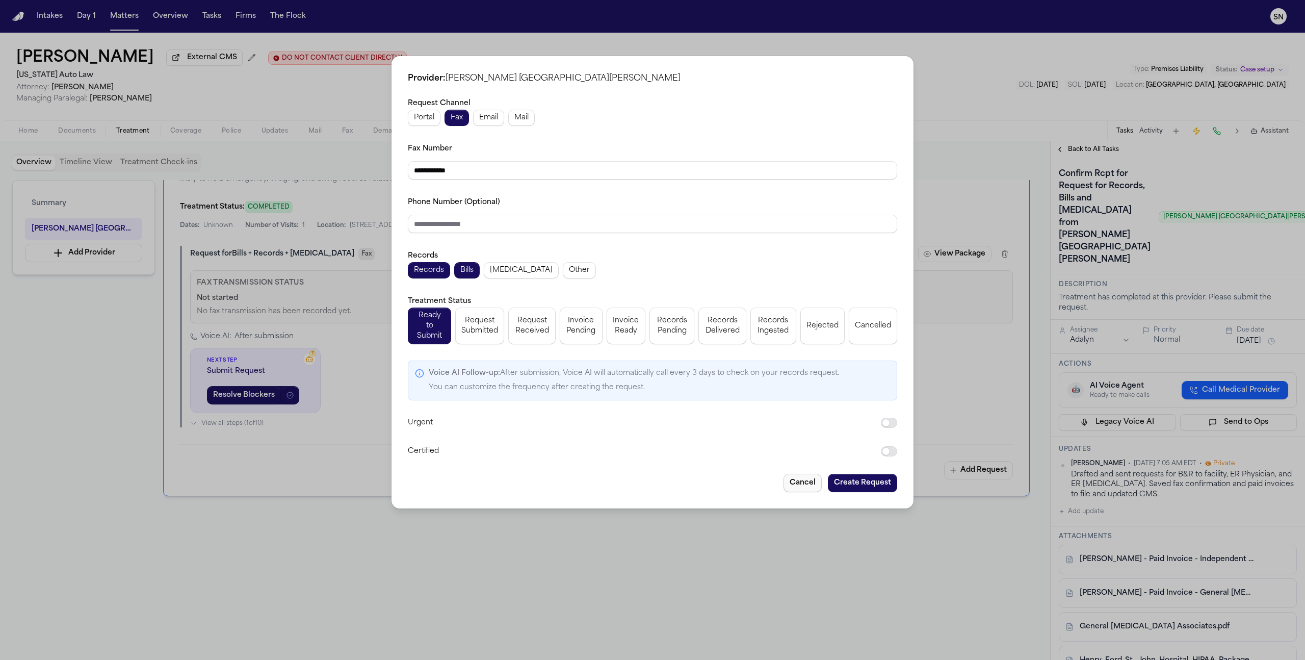
click at [770, 419] on button "Cancel" at bounding box center [803, 483] width 38 height 18
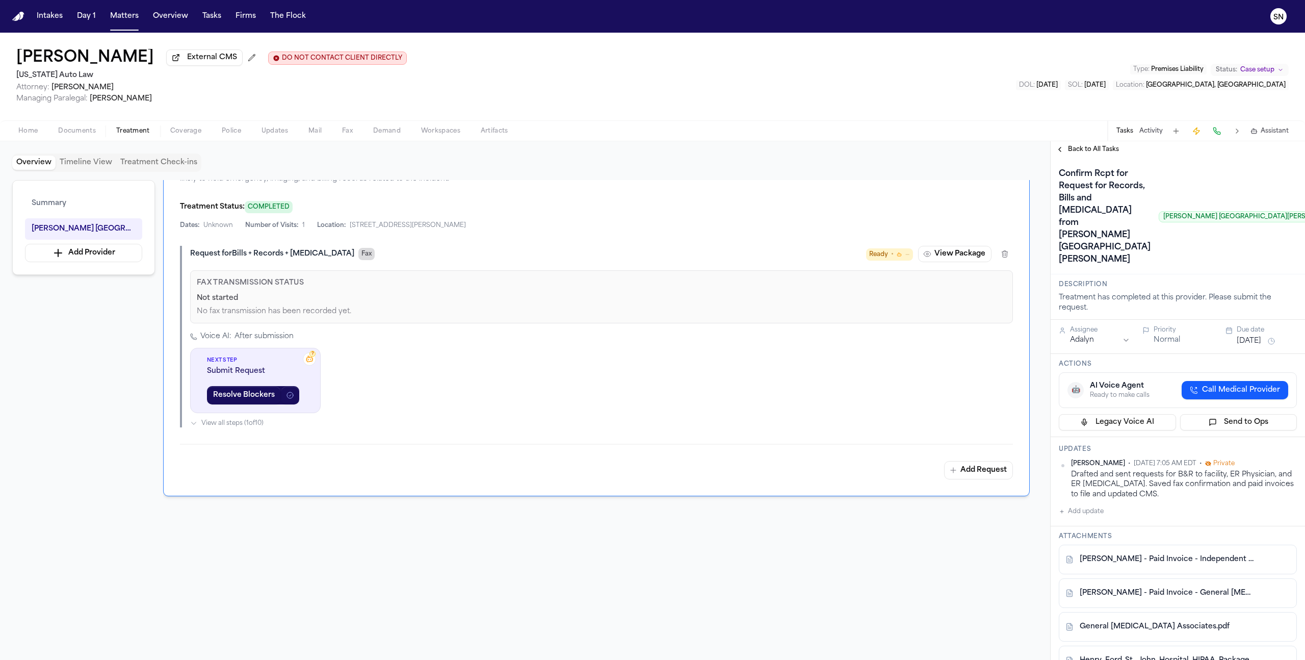
click at [358, 248] on span "Fax" at bounding box center [366, 254] width 16 height 12
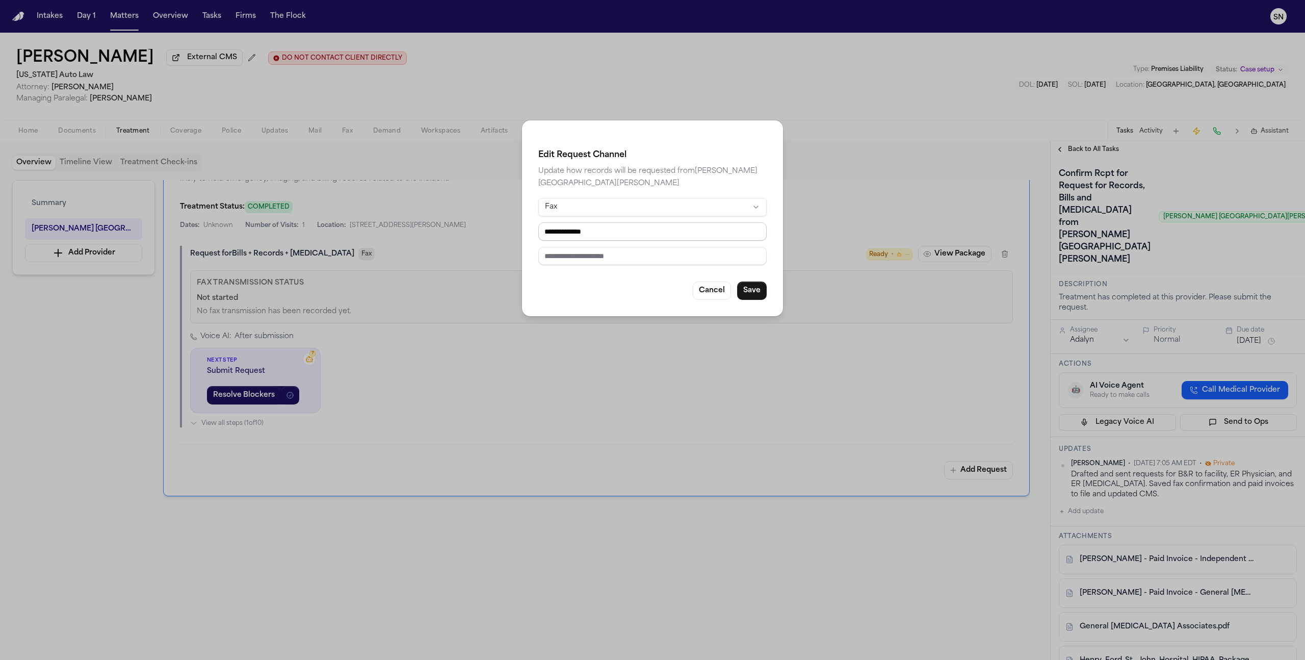
click at [583, 234] on input "**********" at bounding box center [652, 231] width 228 height 18
click at [717, 292] on button "Cancel" at bounding box center [712, 290] width 38 height 18
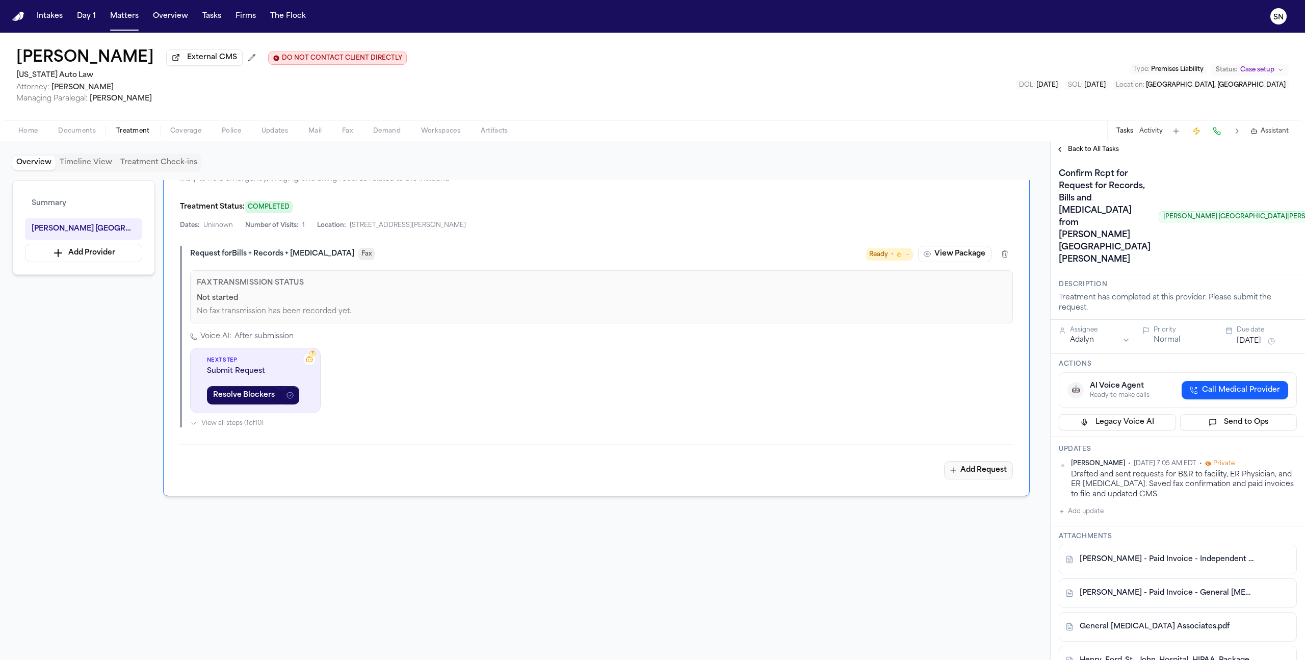
click at [770, 419] on button "Add Request" at bounding box center [978, 470] width 69 height 18
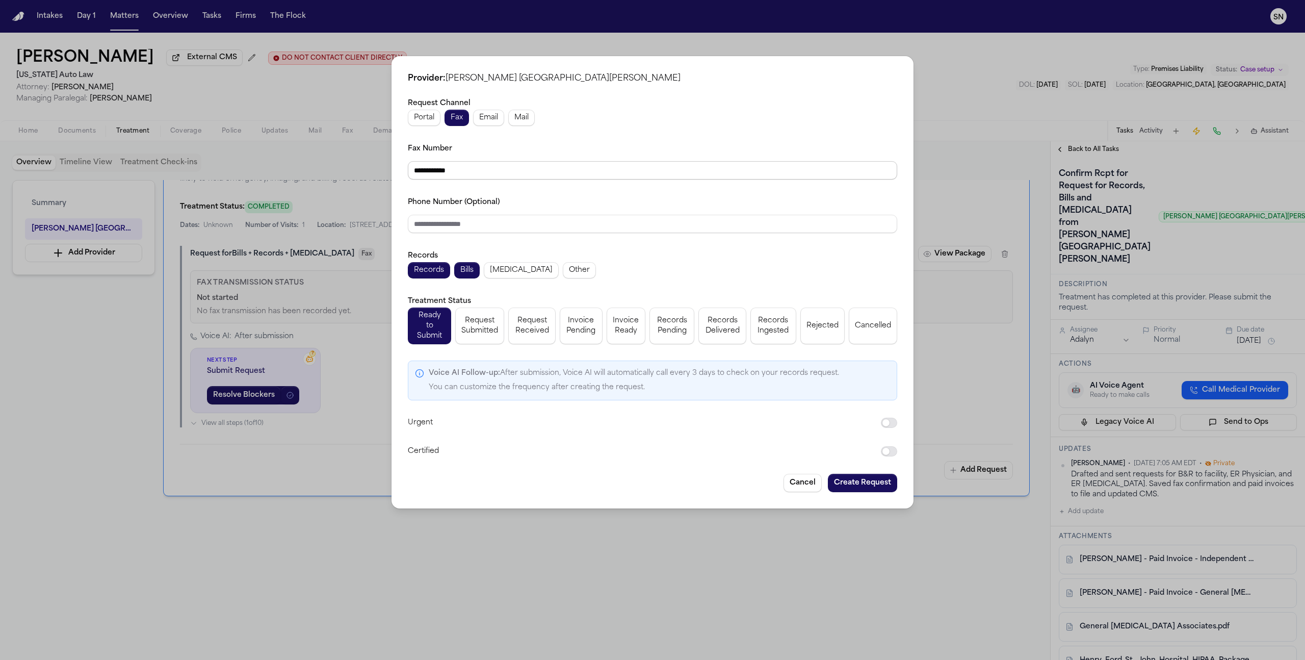
click at [494, 179] on input "**********" at bounding box center [652, 170] width 489 height 18
paste input "**"
type input "**********"
click at [770, 419] on button "Create Request" at bounding box center [862, 483] width 69 height 18
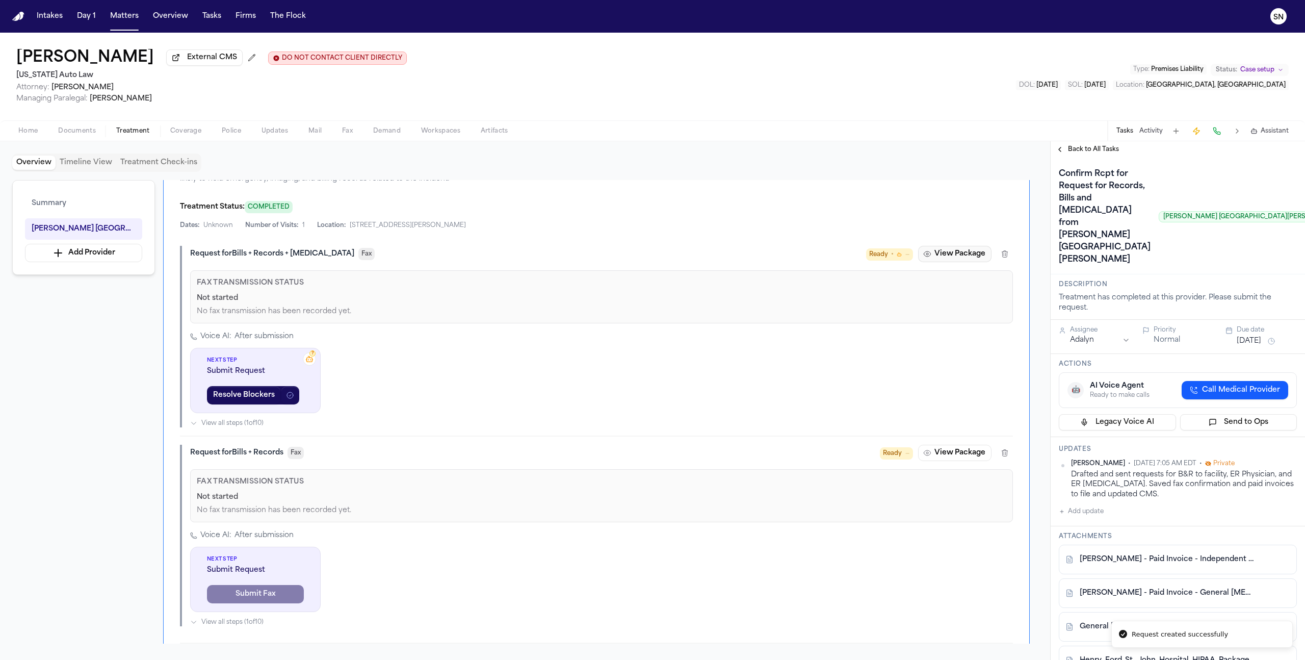
click at [770, 249] on button "View Package" at bounding box center [954, 254] width 73 height 16
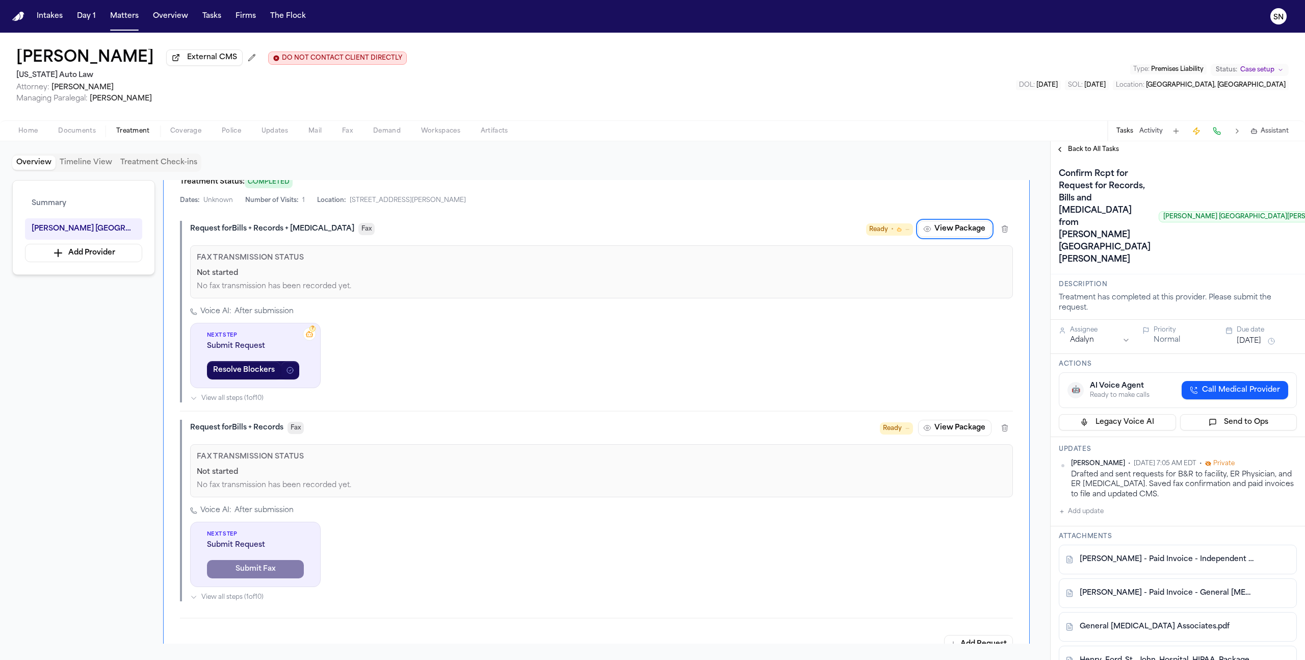
scroll to position [352, 0]
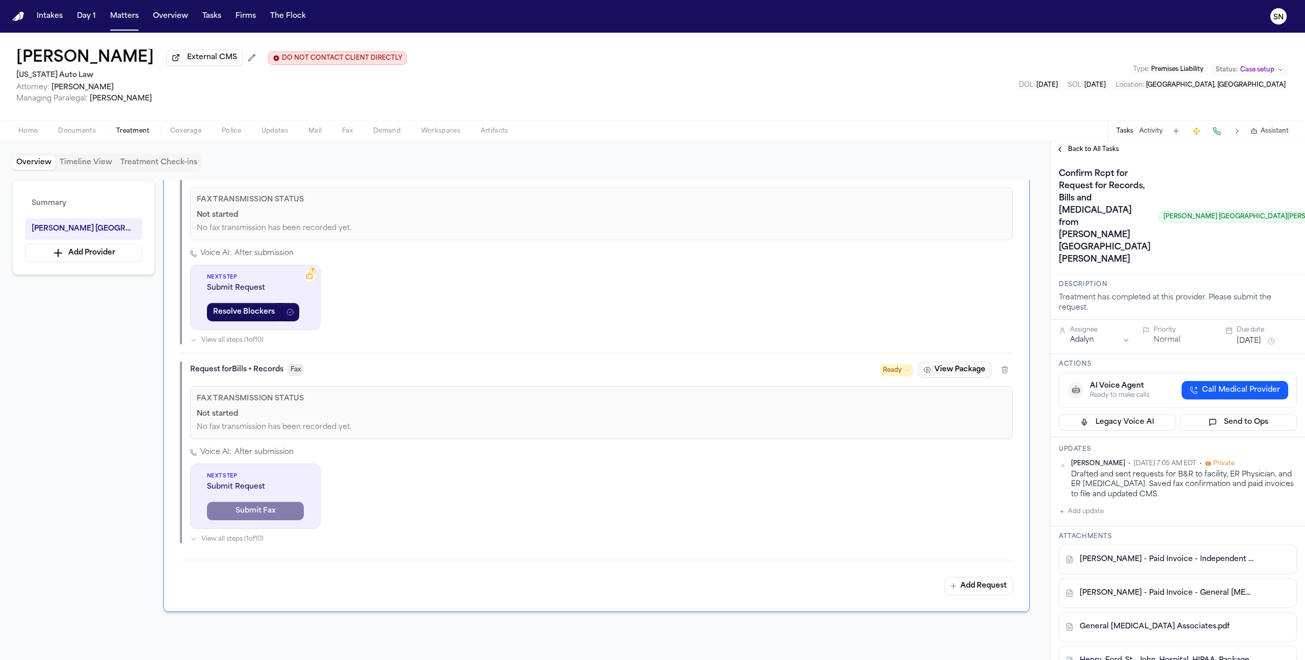
click at [770, 364] on button "View Package" at bounding box center [954, 370] width 73 height 16
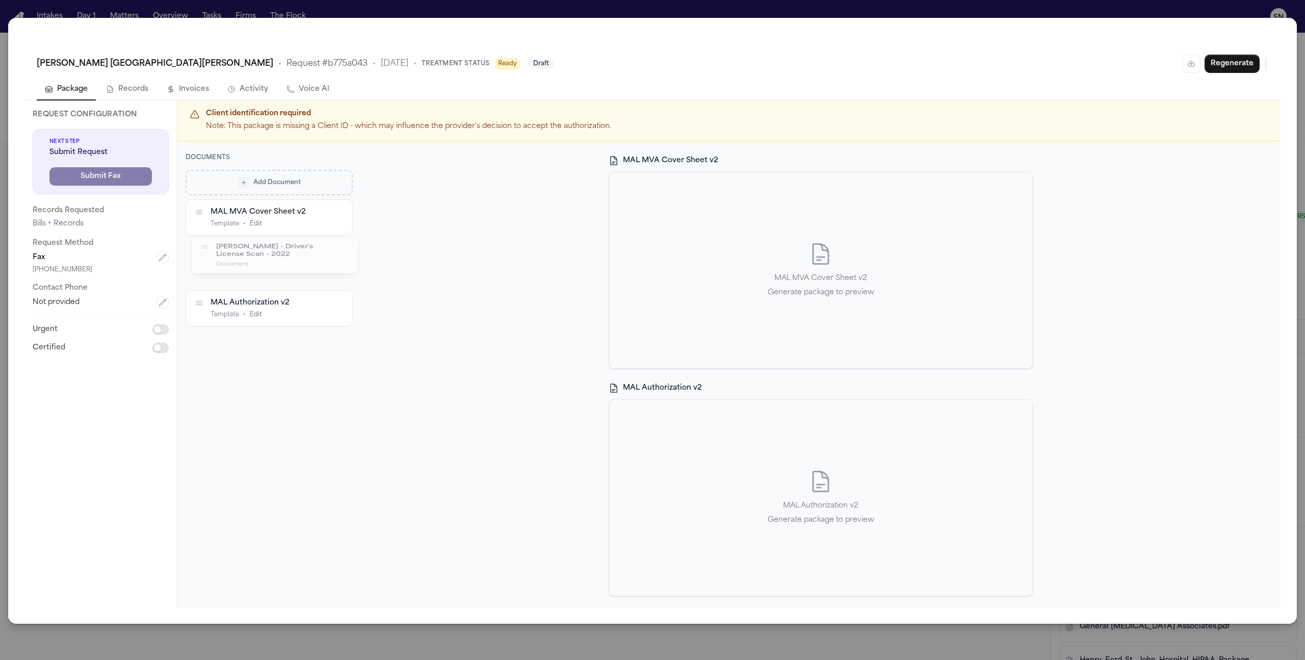
drag, startPoint x: 196, startPoint y: 297, endPoint x: 201, endPoint y: 249, distance: 48.3
click at [201, 249] on button "button" at bounding box center [205, 247] width 10 height 8
click at [472, 286] on div "MAL MVA Cover Sheet v2 MAL MVA Cover Sheet v2 Generate package to preview MAL A…" at bounding box center [821, 374] width 920 height 466
click at [770, 59] on button "Regenerate" at bounding box center [1232, 64] width 55 height 18
click at [254, 224] on button "Edit" at bounding box center [256, 224] width 12 height 8
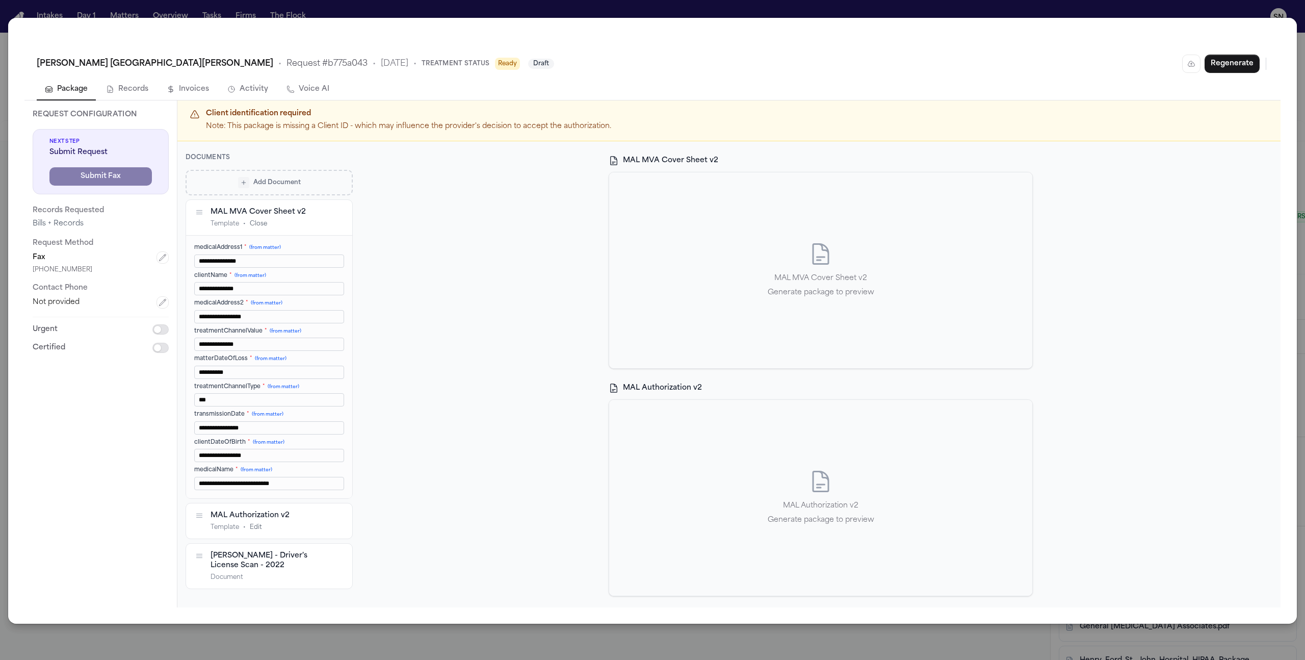
click at [258, 419] on button "Edit" at bounding box center [256, 527] width 12 height 8
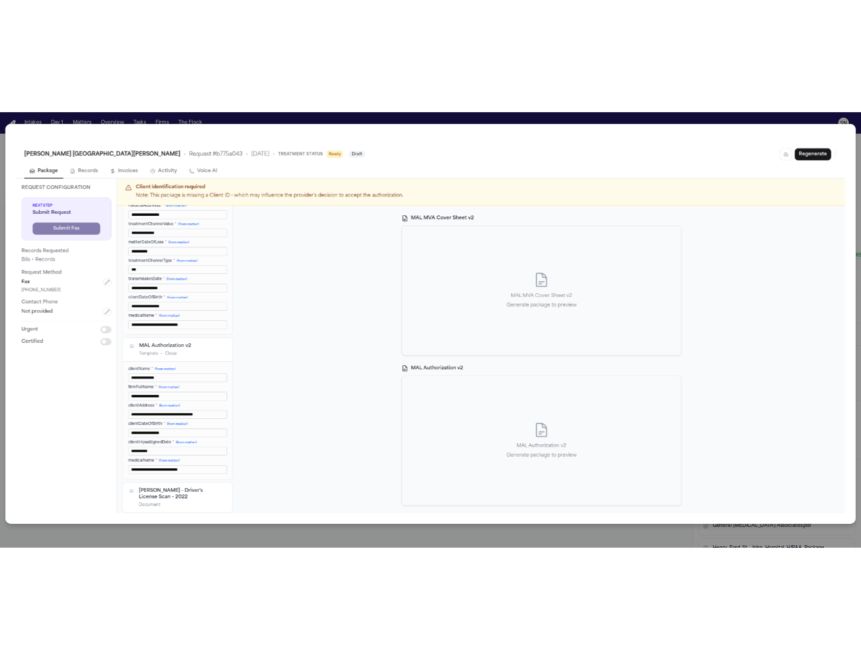
scroll to position [165, 0]
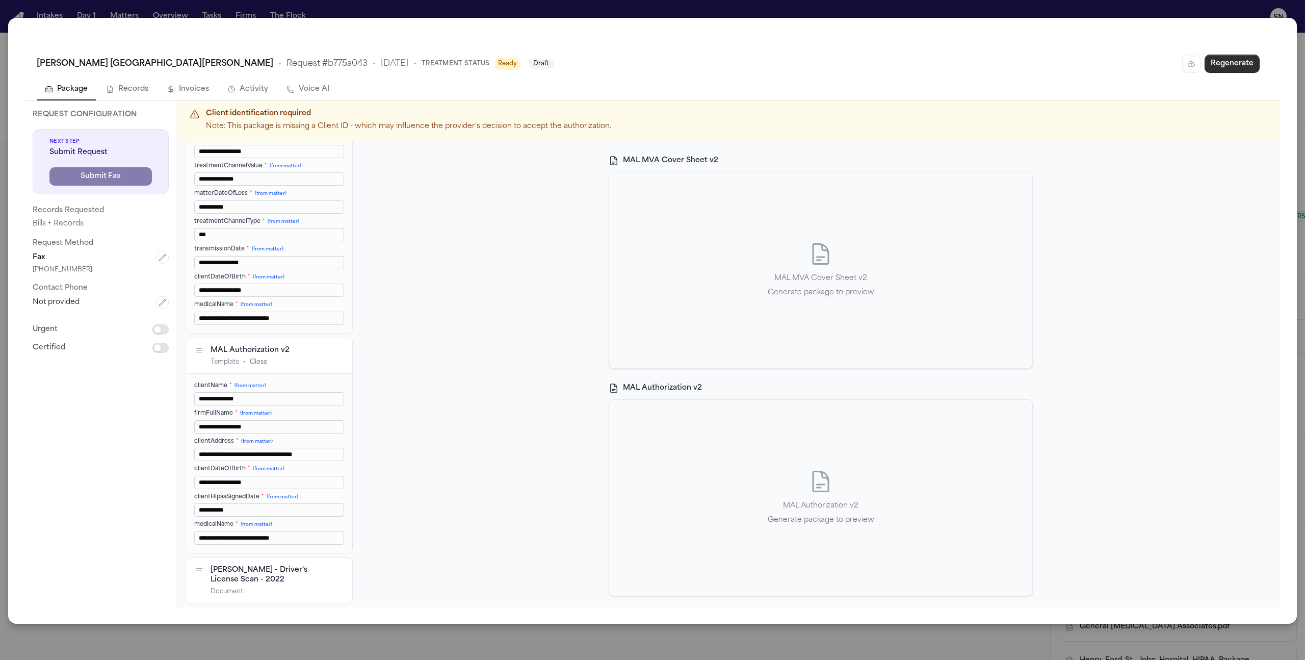
click at [770, 61] on button "Regenerate" at bounding box center [1232, 64] width 55 height 18
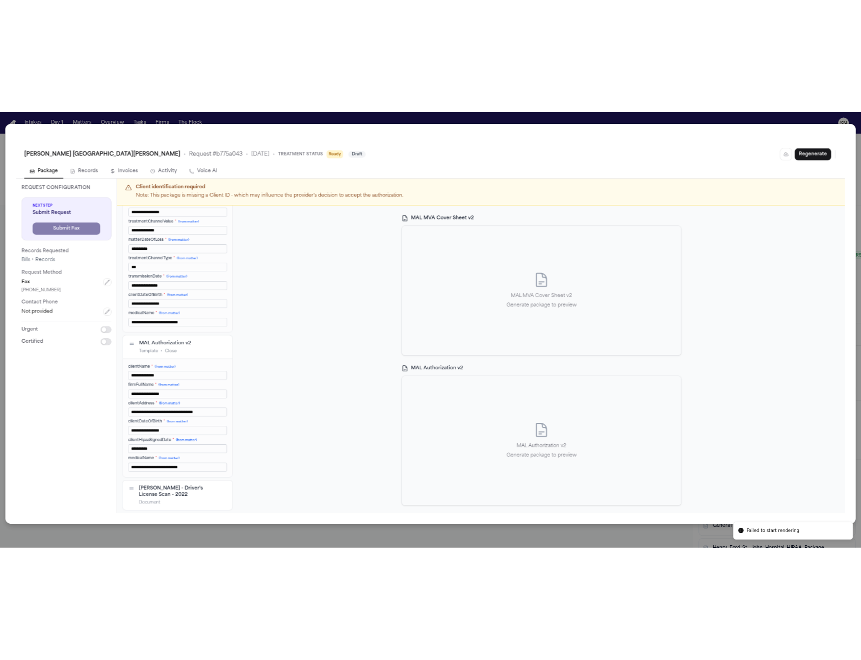
scroll to position [372, 0]
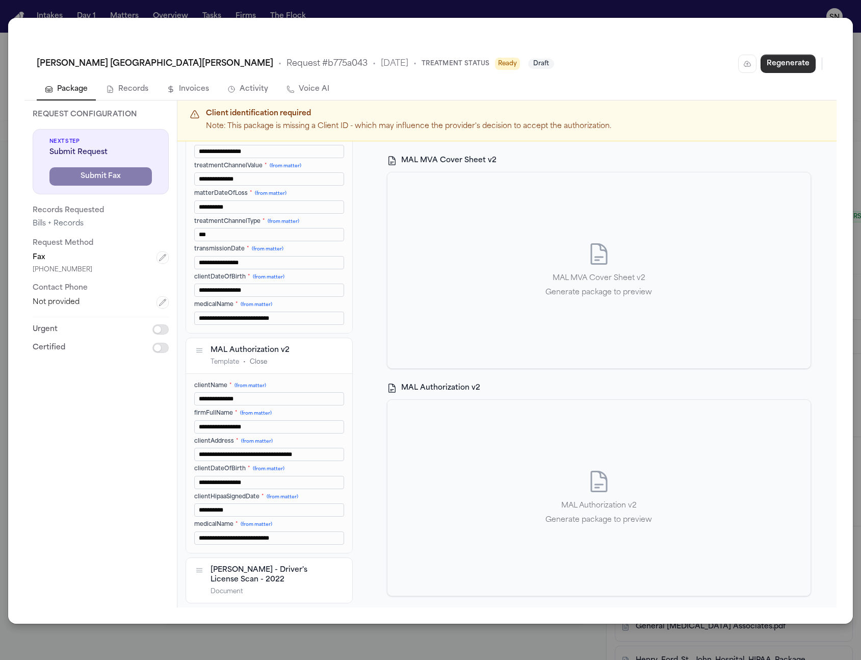
click at [770, 70] on button "Regenerate" at bounding box center [788, 64] width 55 height 18
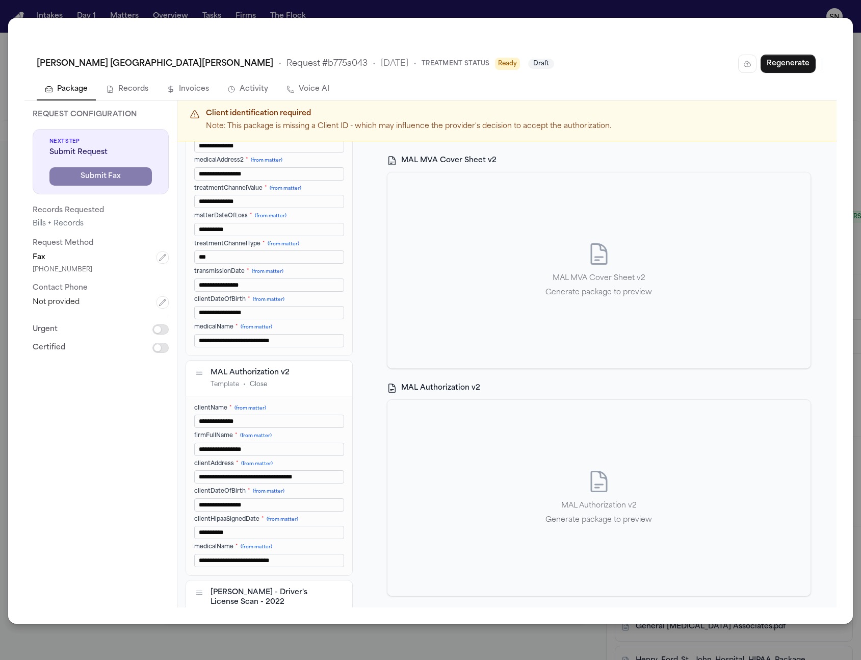
scroll to position [165, 0]
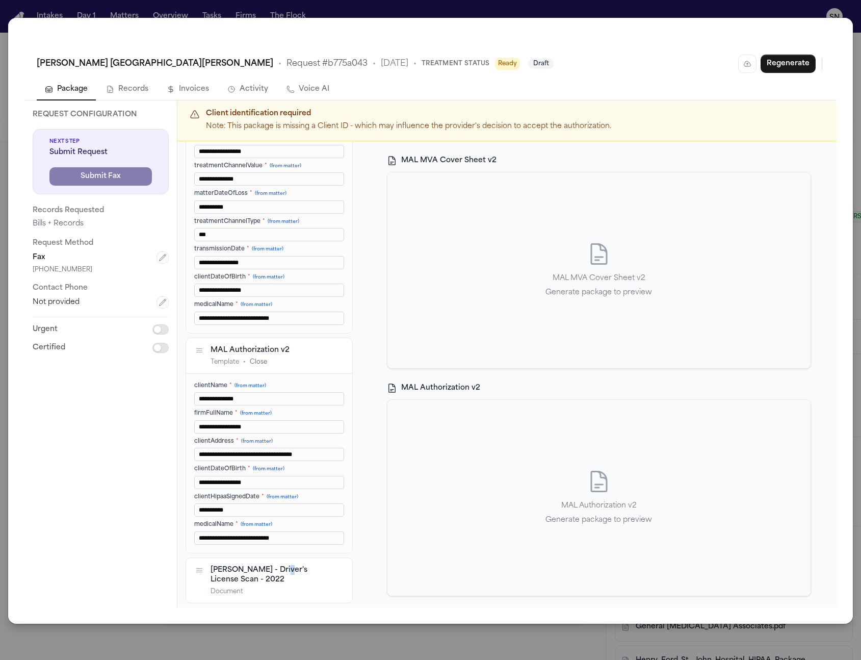
click at [275, 419] on div "[PERSON_NAME] - Driver's License Scan - 2022" at bounding box center [269, 574] width 116 height 20
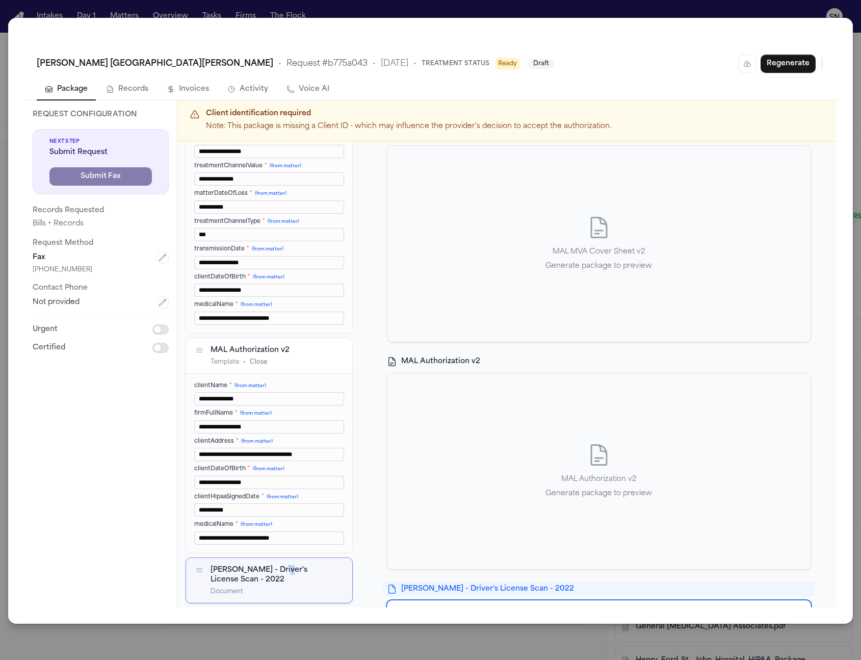
scroll to position [22, 0]
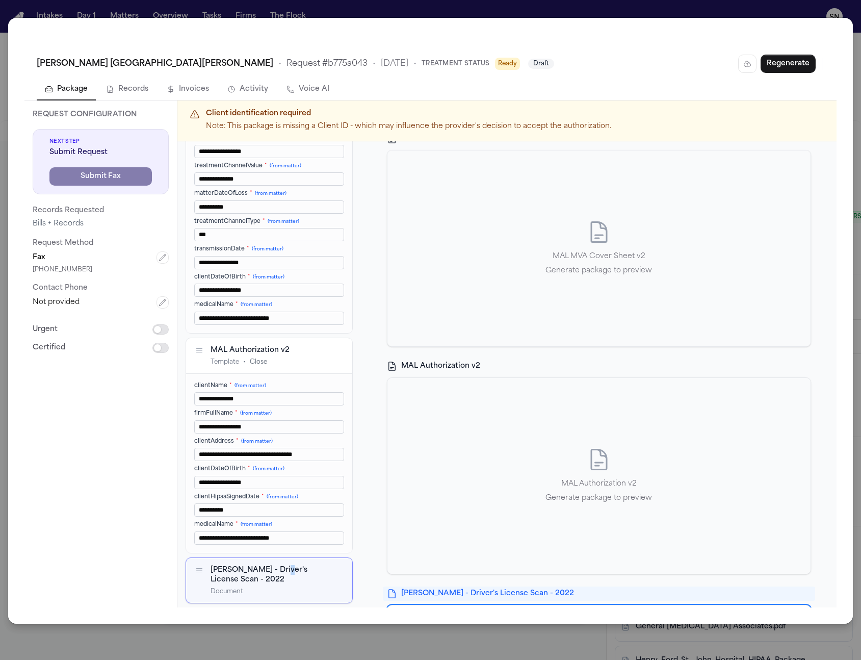
click at [335, 419] on icon "button" at bounding box center [338, 569] width 7 height 7
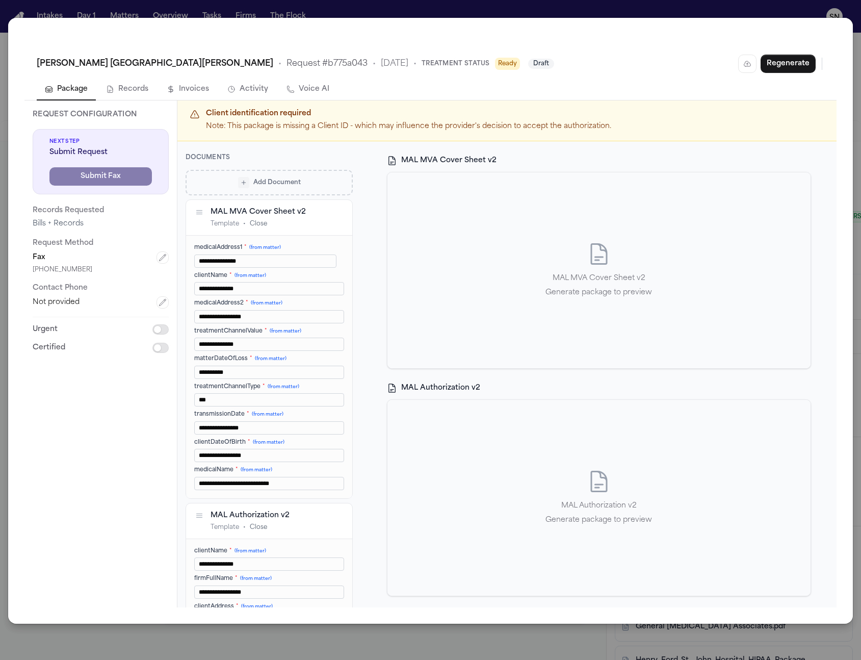
scroll to position [1, 0]
click at [770, 56] on button "Regenerate" at bounding box center [788, 64] width 55 height 18
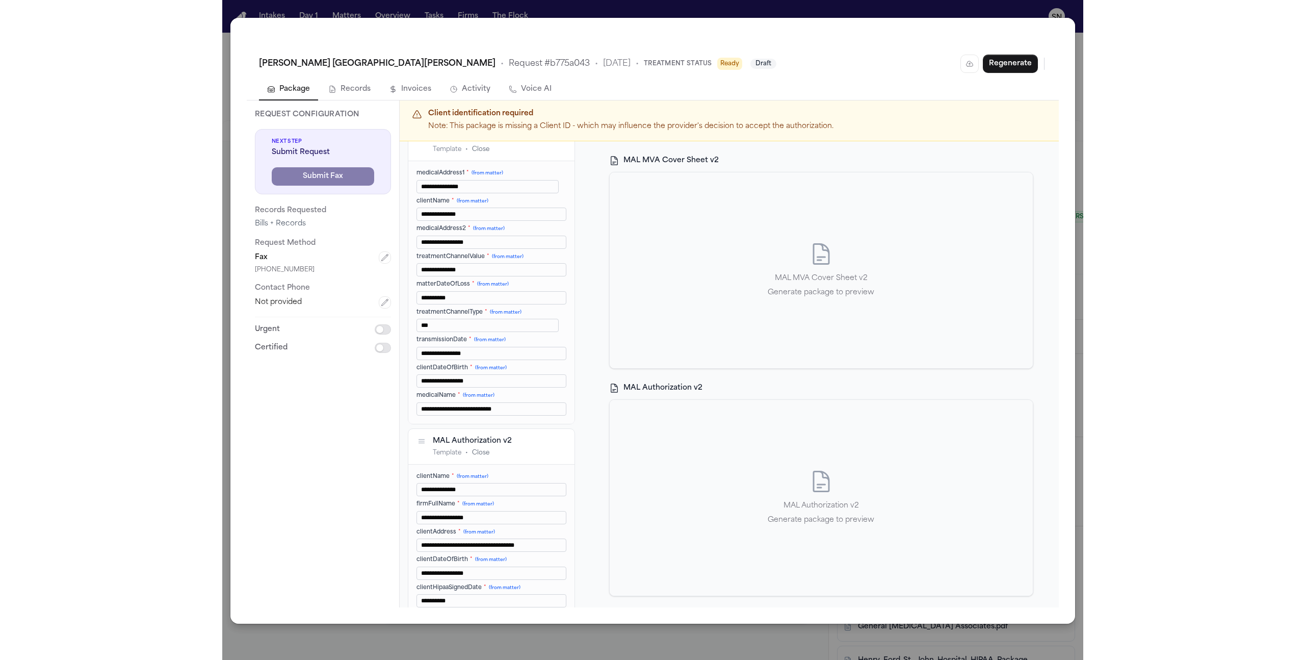
scroll to position [115, 0]
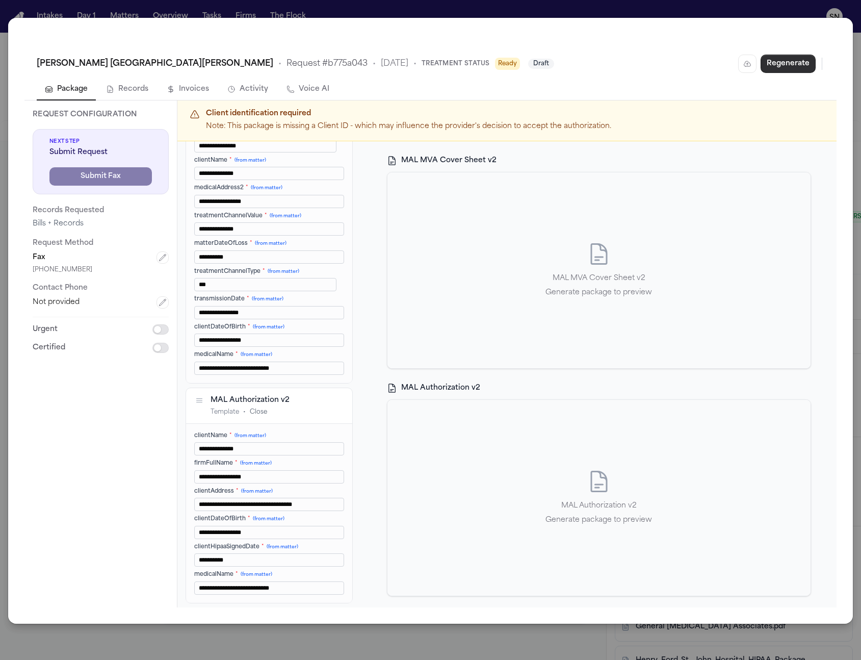
click at [770, 66] on button "Regenerate" at bounding box center [788, 64] width 55 height 18
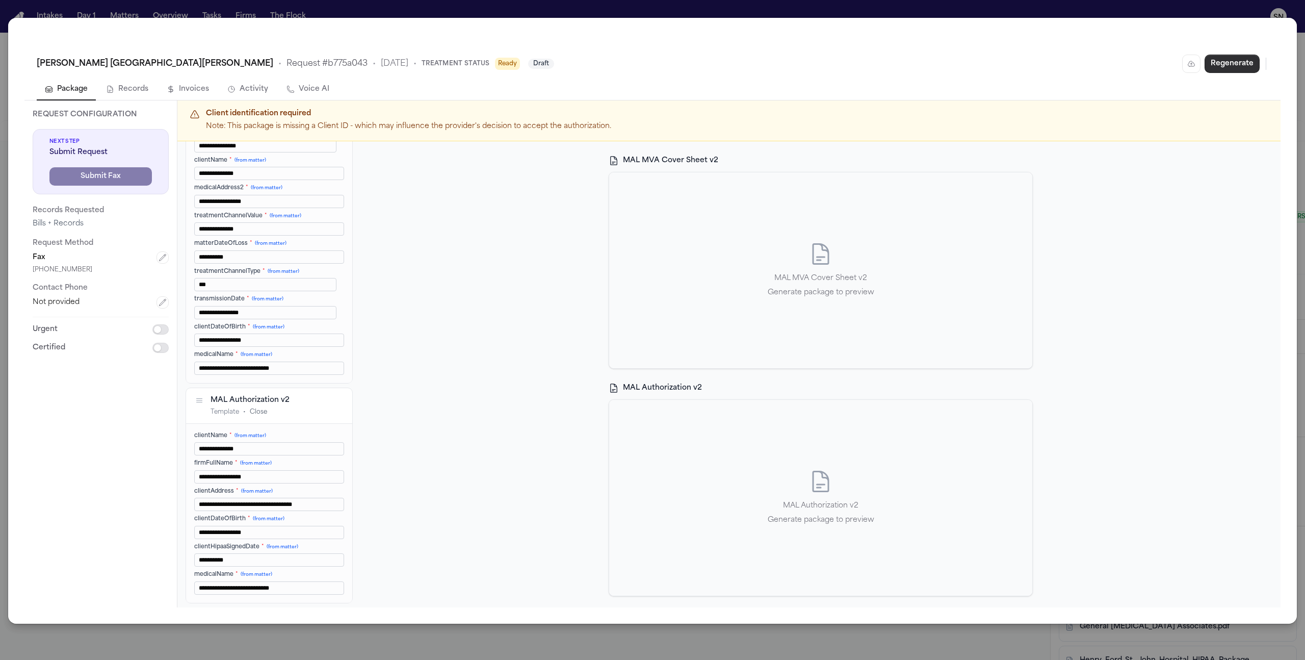
click at [770, 66] on button "Regenerate" at bounding box center [1232, 64] width 55 height 18
click at [770, 62] on button "Regenerate" at bounding box center [1232, 64] width 55 height 18
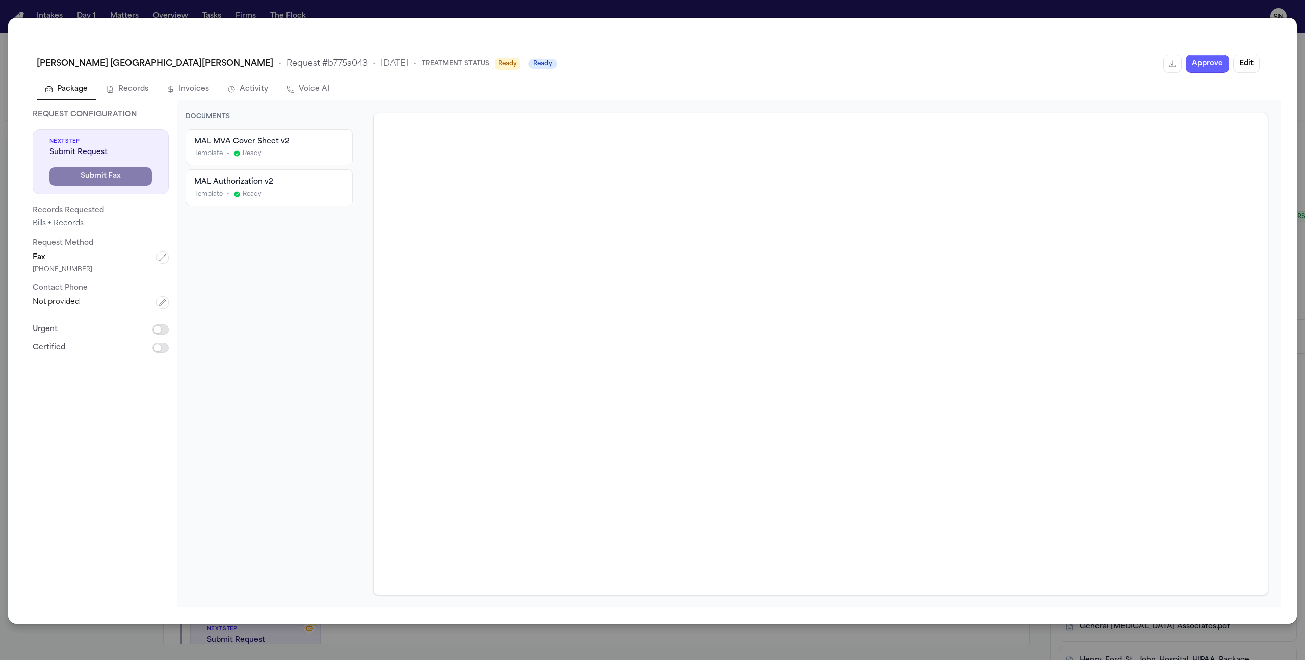
click at [197, 13] on div "Henry Ford St. John Hospital • Request # b775a043 • 10/10/2025 • Treatment Stat…" at bounding box center [652, 330] width 1305 height 660
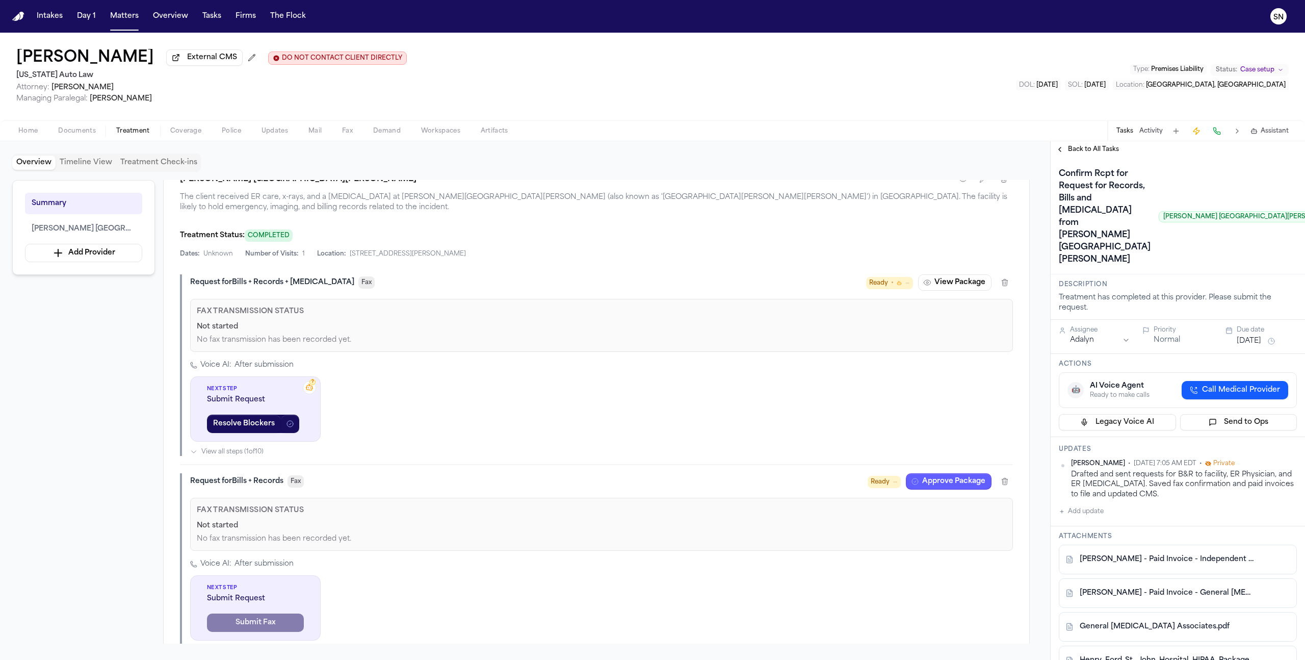
scroll to position [305, 0]
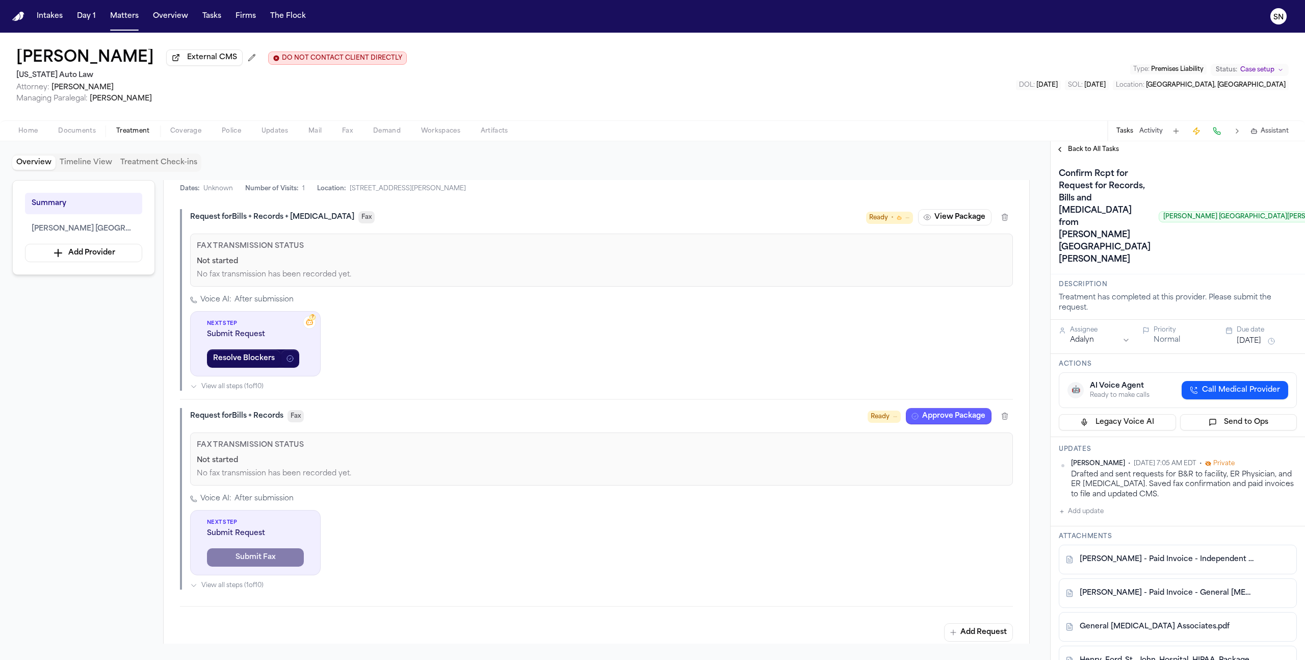
click at [1081, 153] on span "Back to All Tasks" at bounding box center [1093, 149] width 51 height 8
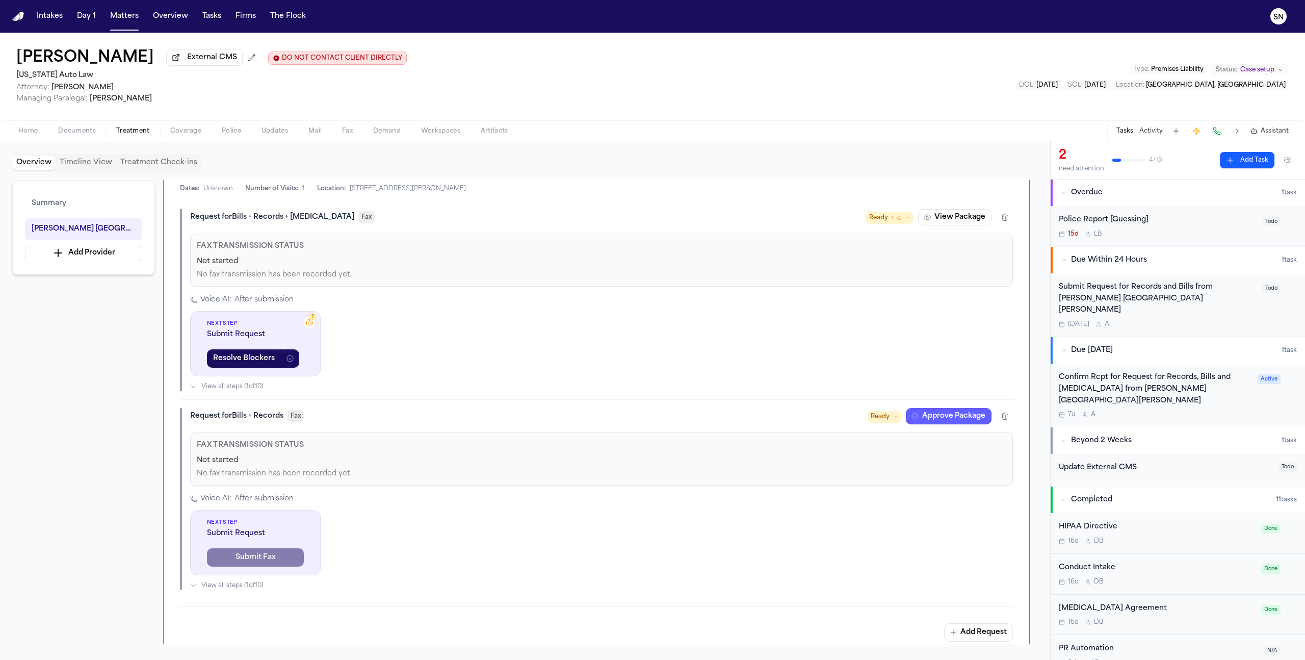
click at [1208, 286] on div "Submit Request for Records and Bills from Henry Ford St. John Hospital" at bounding box center [1157, 298] width 197 height 35
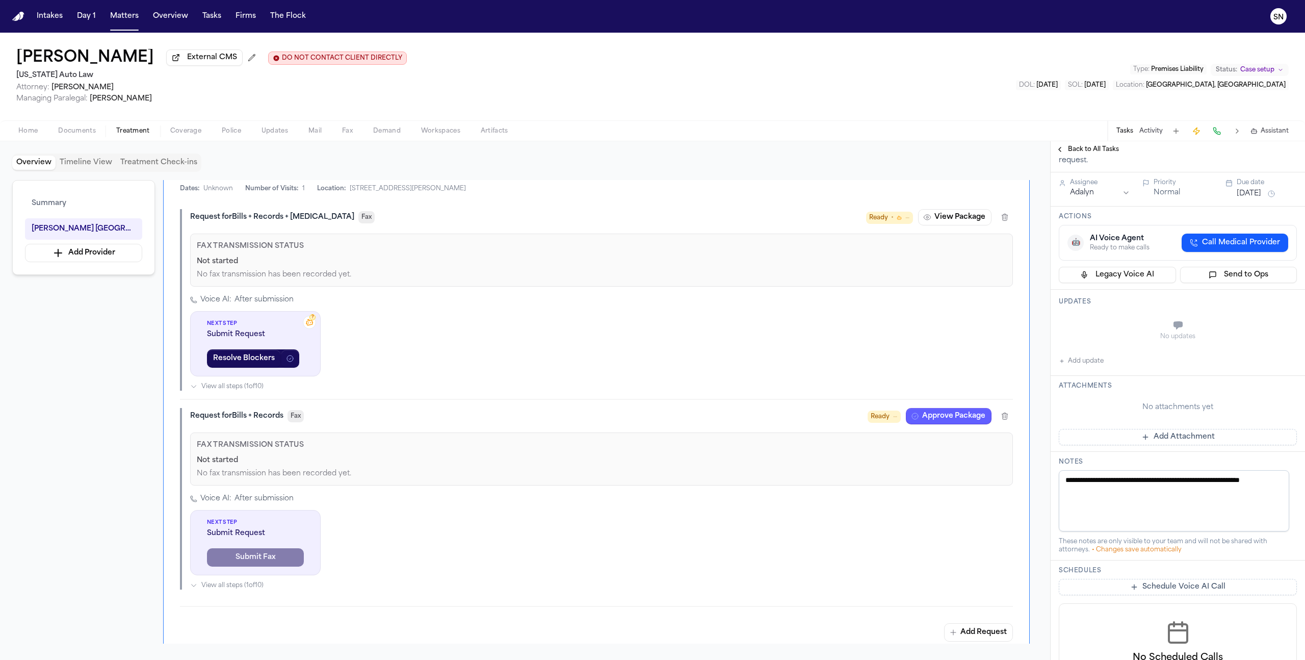
scroll to position [202, 0]
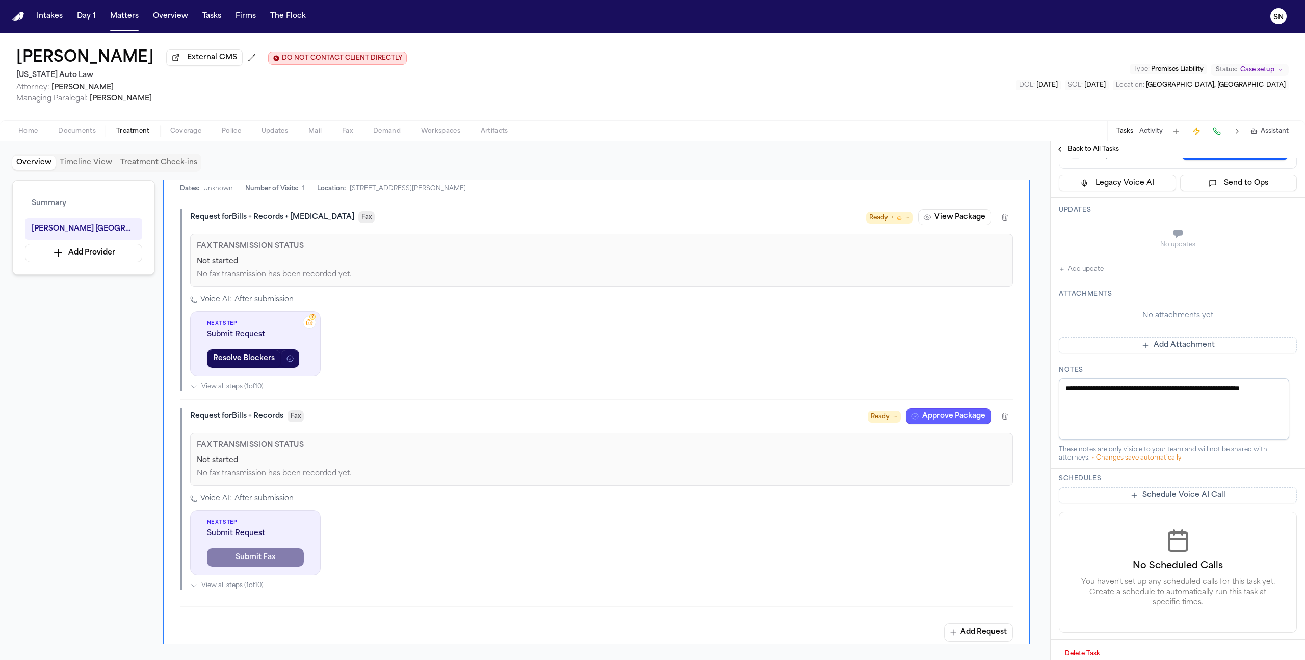
click at [1085, 646] on button "Delete Task" at bounding box center [1082, 654] width 47 height 16
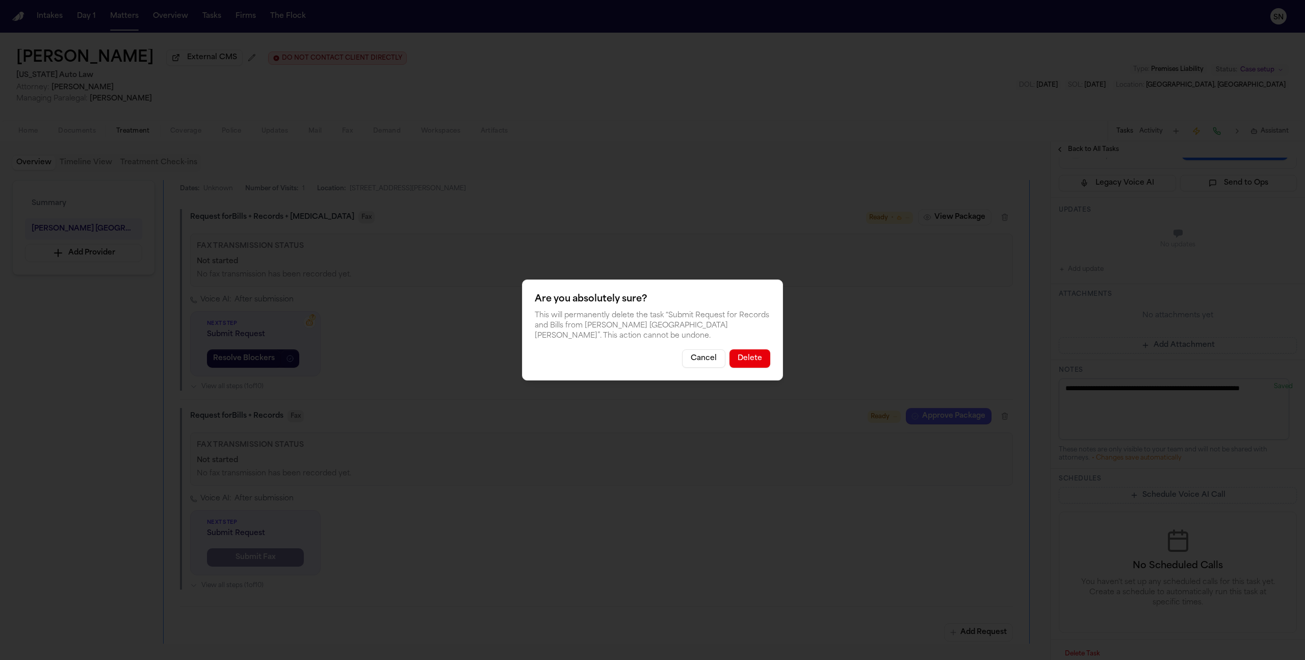
click at [754, 359] on button "Delete" at bounding box center [750, 358] width 41 height 18
